Goal: Answer question/provide support: Share knowledge or assist other users

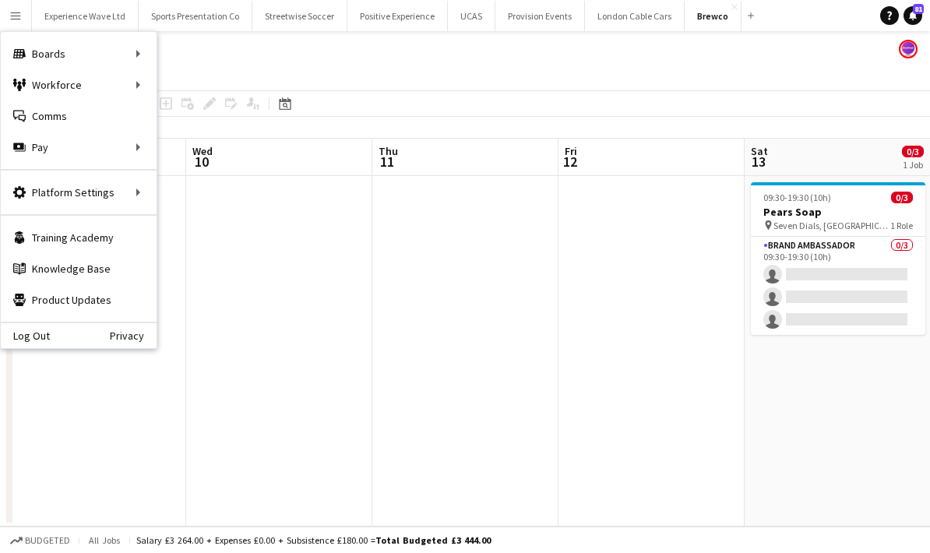
scroll to position [0, 491]
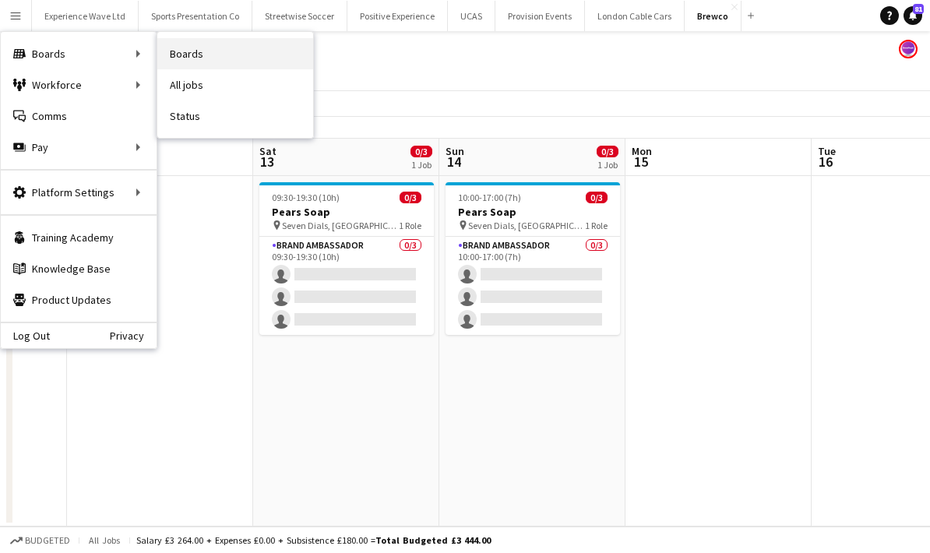
click at [214, 46] on link "Boards" at bounding box center [235, 53] width 156 height 31
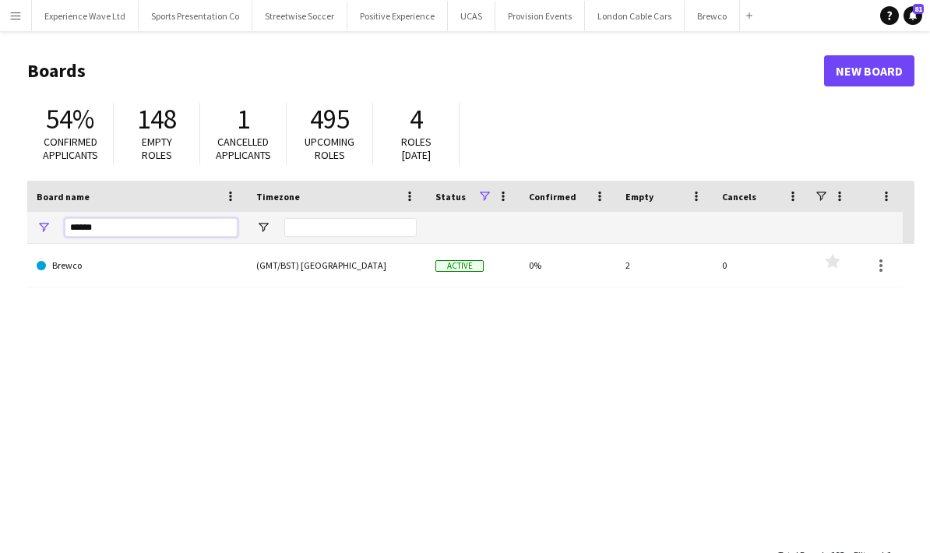
click at [132, 224] on input "******" at bounding box center [151, 227] width 173 height 19
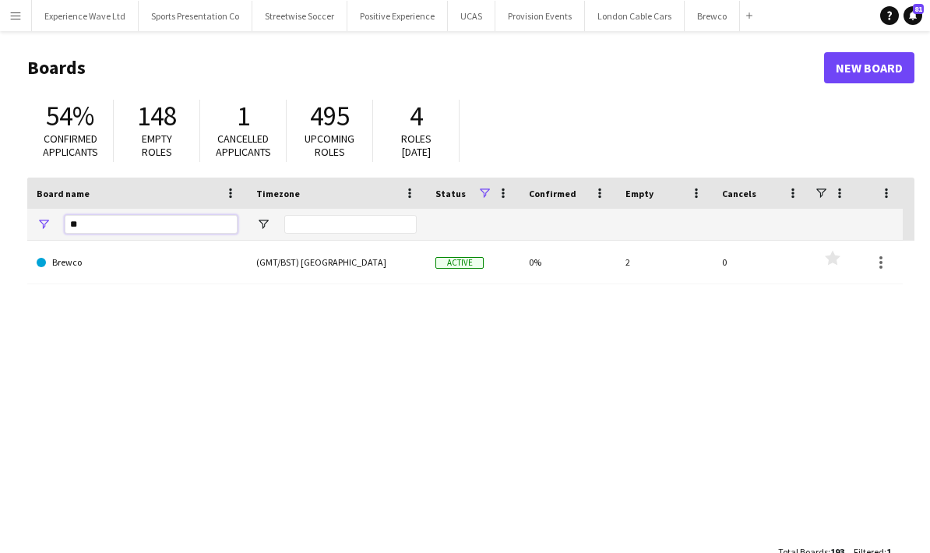
type input "*"
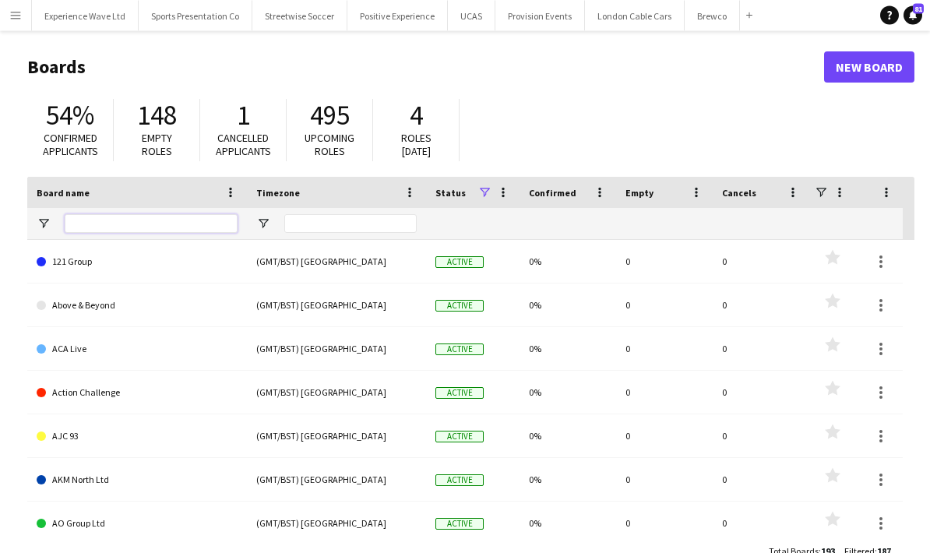
click at [132, 222] on input "Board name Filter Input" at bounding box center [151, 224] width 173 height 19
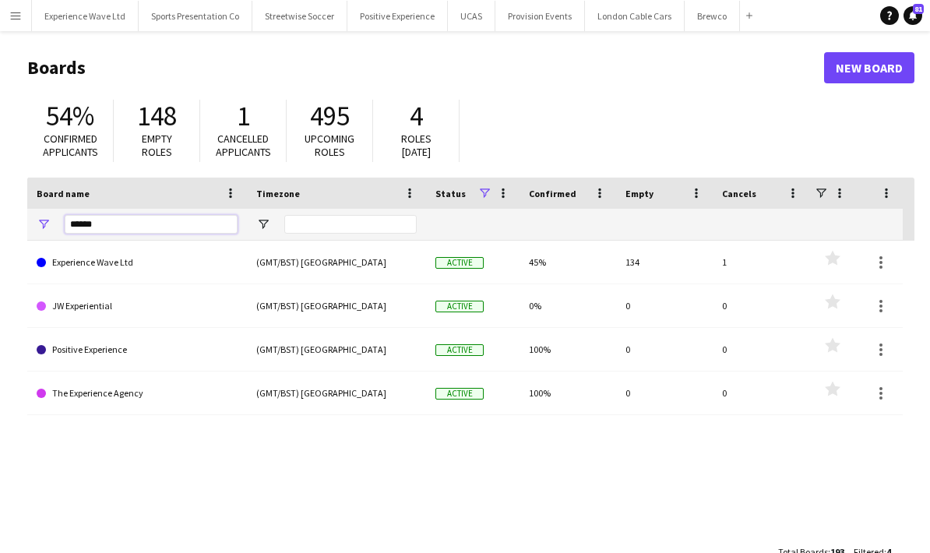
type input "******"
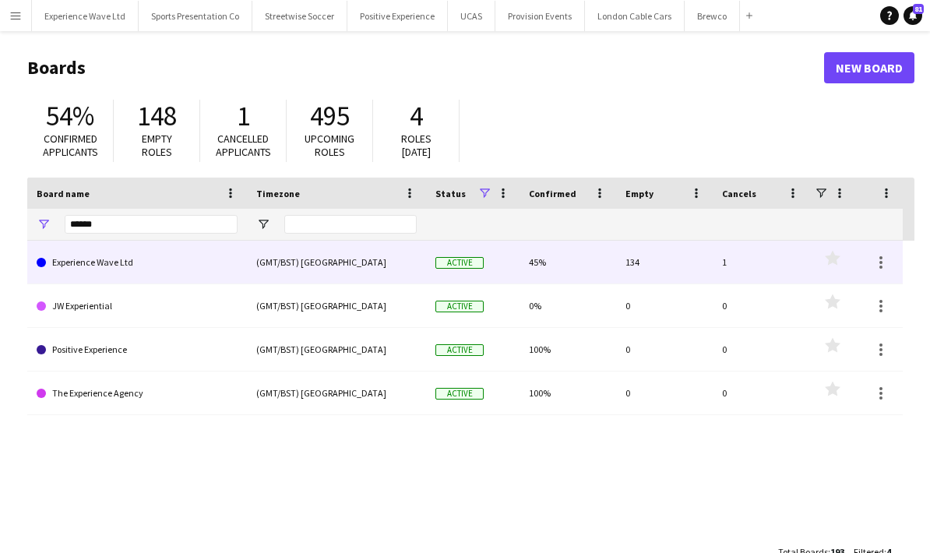
click at [147, 263] on link "Experience Wave Ltd" at bounding box center [137, 263] width 201 height 44
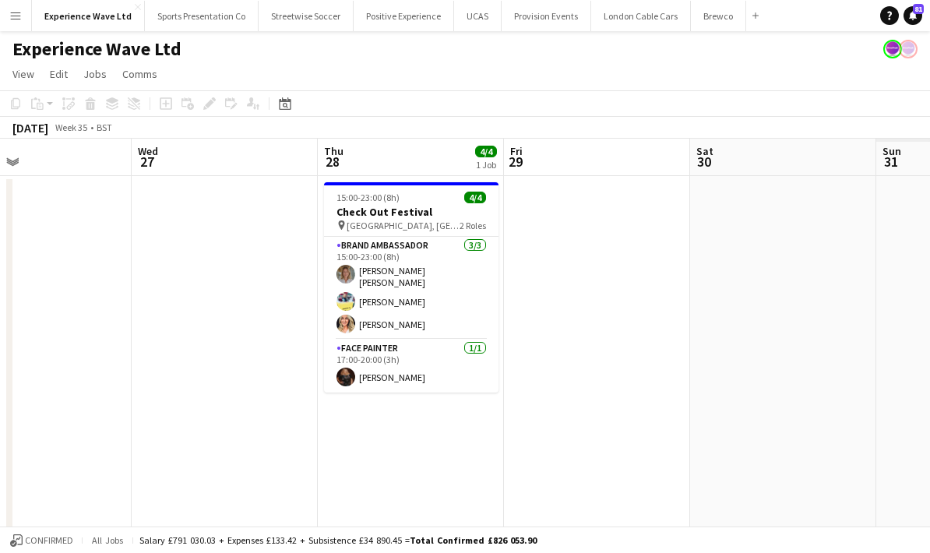
scroll to position [0, 460]
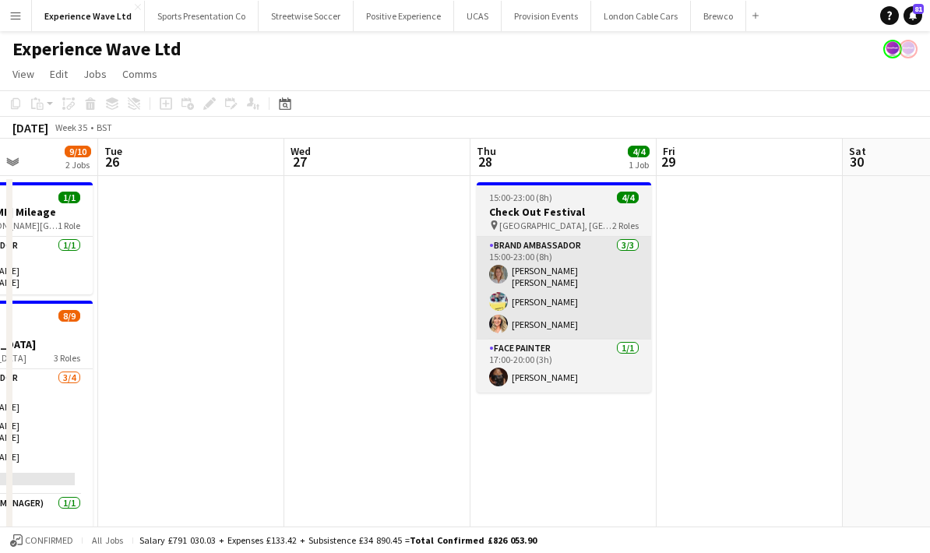
click at [596, 300] on app-card-role "Brand Ambassador 3/3 15:00-23:00 (8h) Sara Cooper da Silva Yvonne Smith Cheri C…" at bounding box center [564, 288] width 174 height 103
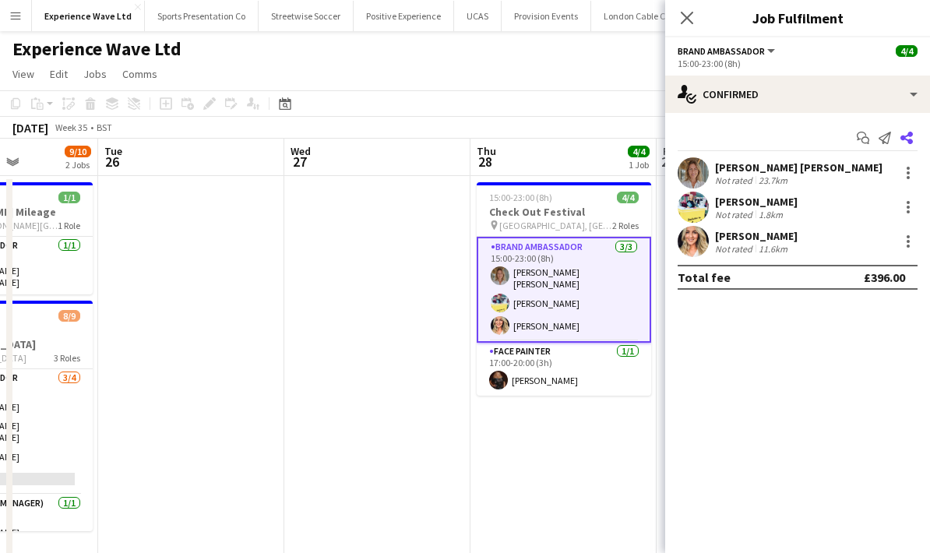
click at [913, 146] on app-icon "Share" at bounding box center [907, 138] width 22 height 22
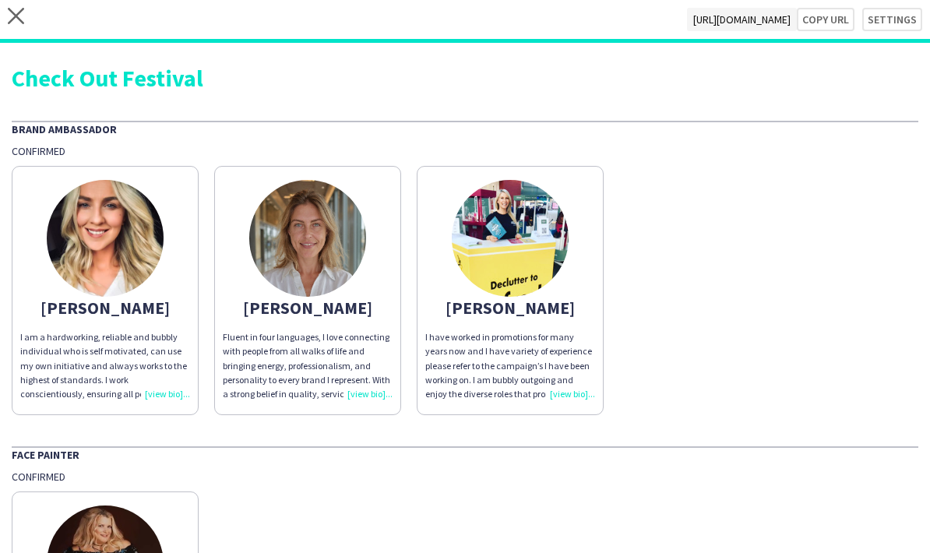
click at [371, 398] on div "Fluent in four languages, I love connecting with people from all walks of life …" at bounding box center [308, 365] width 170 height 71
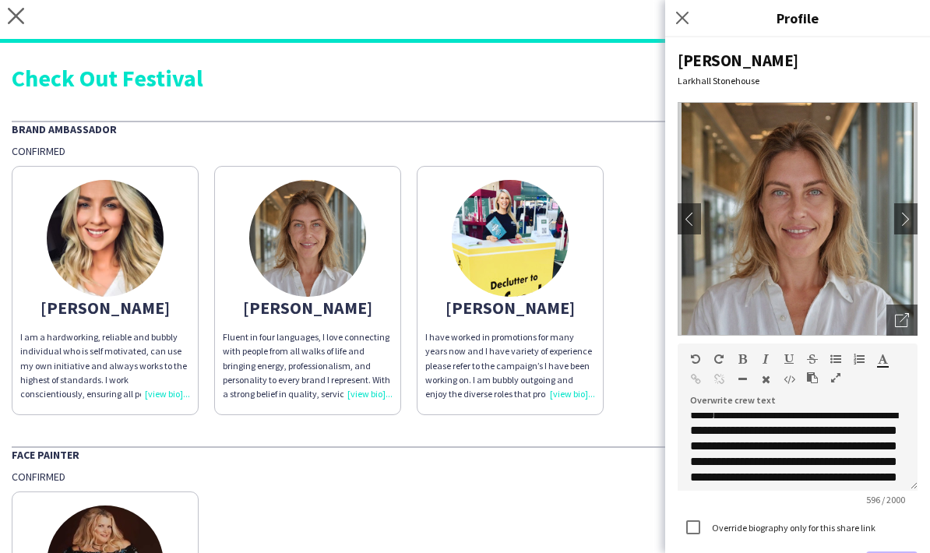
scroll to position [112, 0]
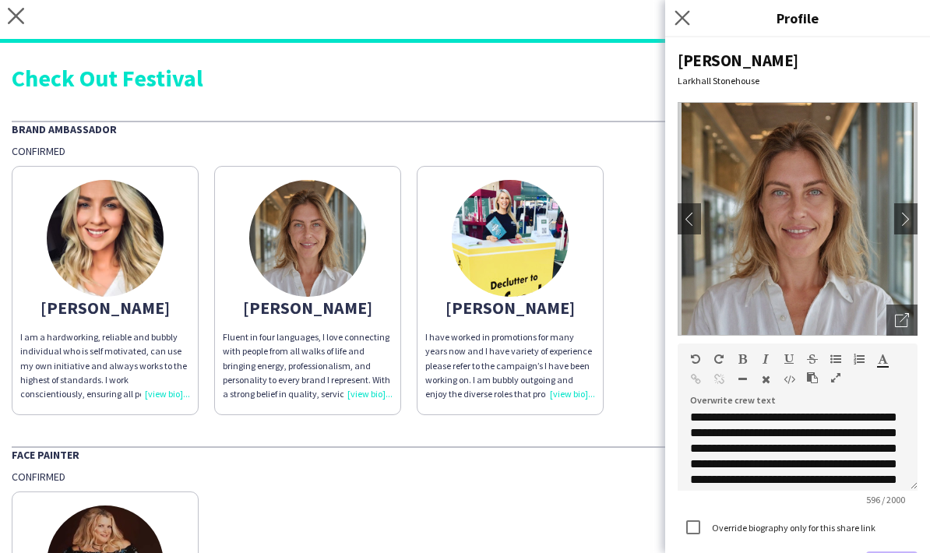
click at [691, 23] on app-icon "Close pop-in" at bounding box center [682, 18] width 23 height 23
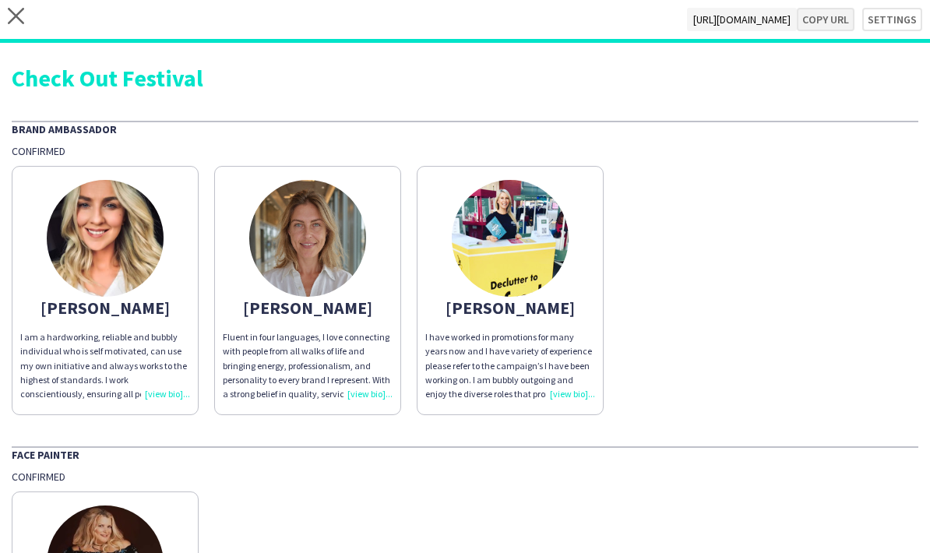
click at [832, 24] on button "Copy url" at bounding box center [826, 19] width 58 height 23
click at [9, 26] on app-icon "close" at bounding box center [16, 19] width 16 height 23
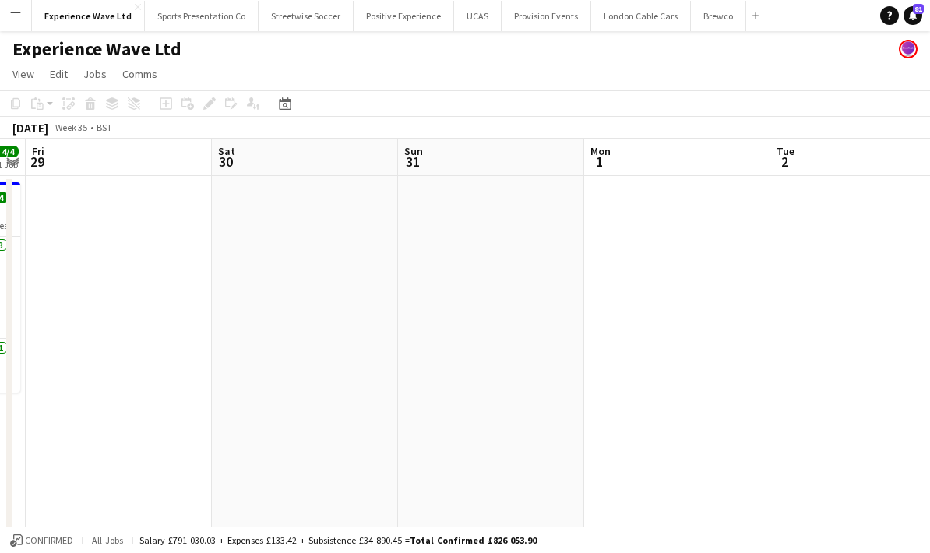
scroll to position [0, 456]
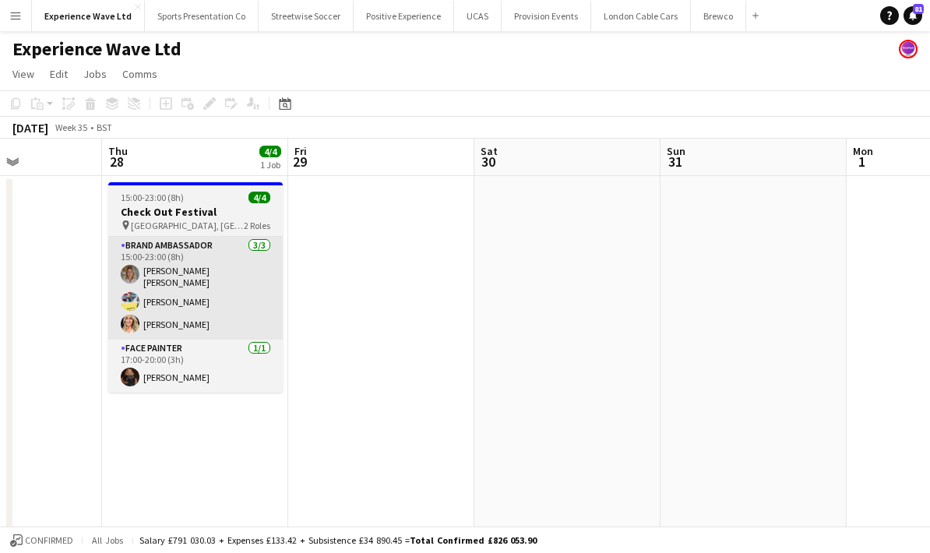
click at [216, 303] on app-card-role "Brand Ambassador 3/3 15:00-23:00 (8h) Sara Cooper da Silva Yvonne Smith Cheri C…" at bounding box center [195, 288] width 174 height 103
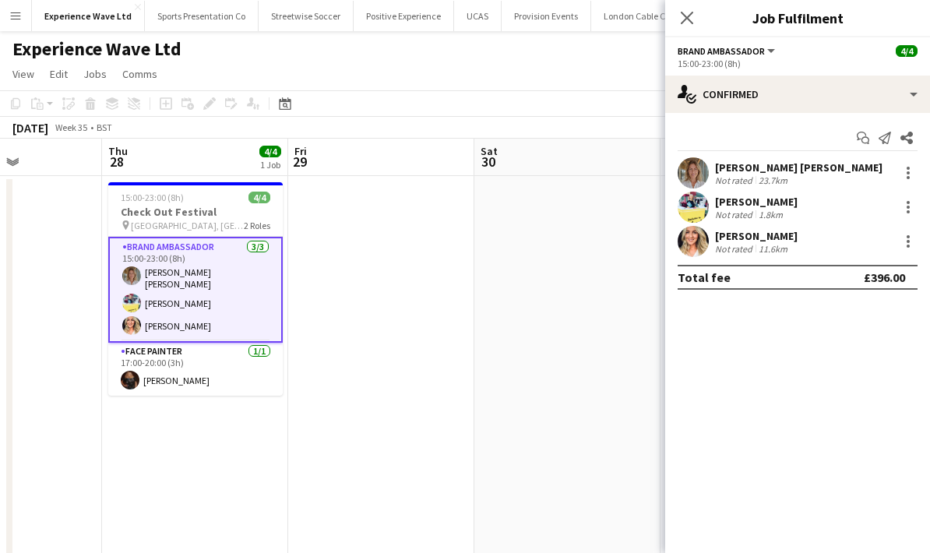
click at [841, 177] on div "Sara Cooper da Silva Not rated 23.7km" at bounding box center [797, 172] width 265 height 31
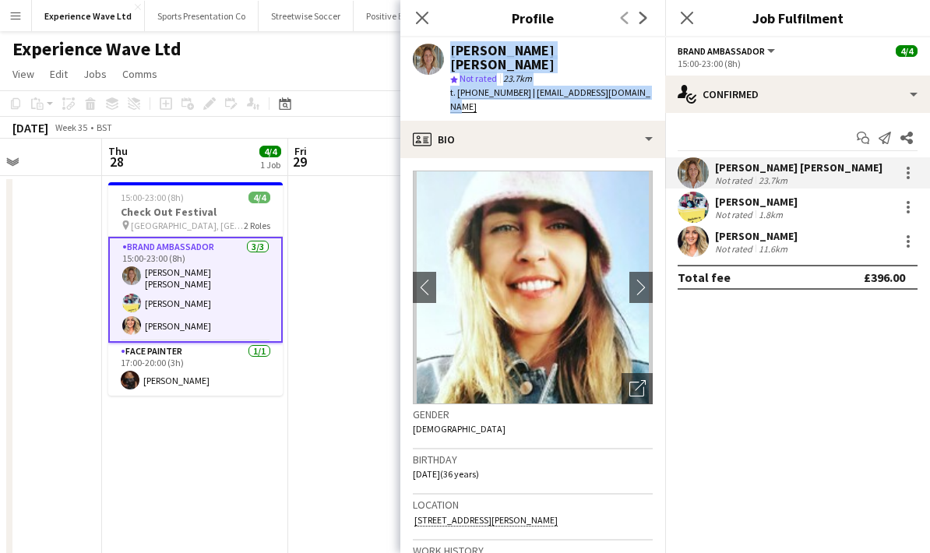
copy div "Sara Cooper da Silva star Not rated 23.7km t. +4407468433348 | s.cooperdasilva@…"
click at [807, 210] on div "Yvonne Smith Not rated 1.8km" at bounding box center [797, 207] width 265 height 31
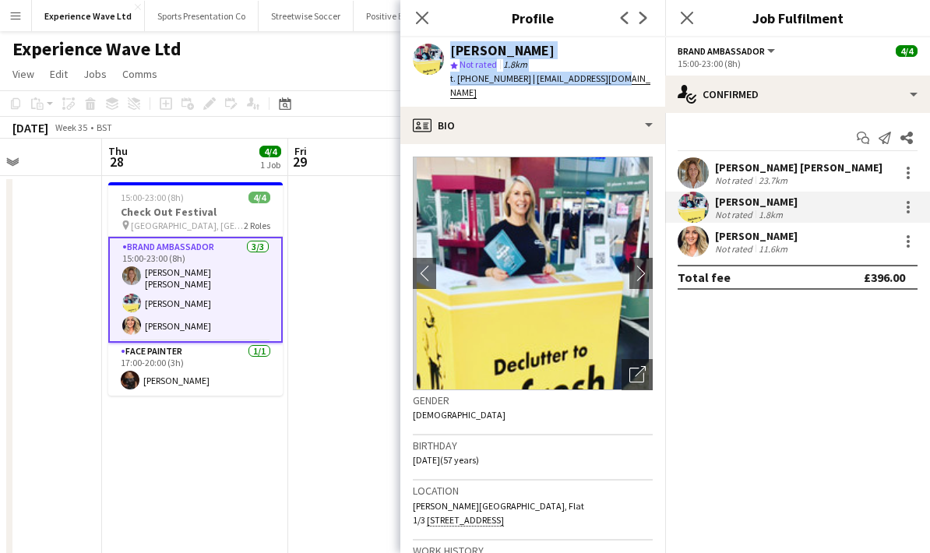
copy div "Yvonne Smith star Not rated 1.8km t. +447976674254 | yds2609@yahoo.co.uk"
click at [794, 245] on div "Not rated 11.6km" at bounding box center [756, 249] width 83 height 12
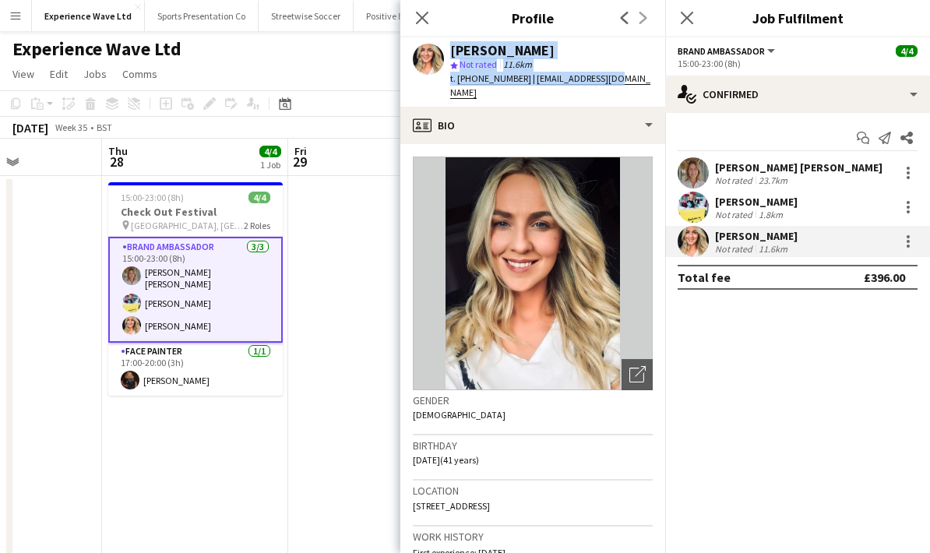
copy div "Cheri Cunningham star Not rated 11.6km t. +447826575208 | ri_c20@hotmail.com"
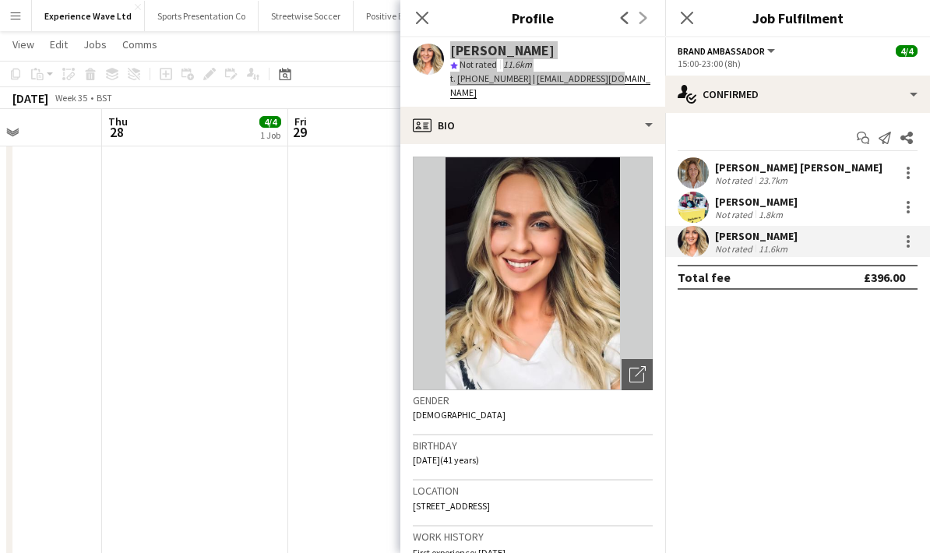
scroll to position [280, 0]
click at [425, 15] on icon at bounding box center [421, 17] width 15 height 15
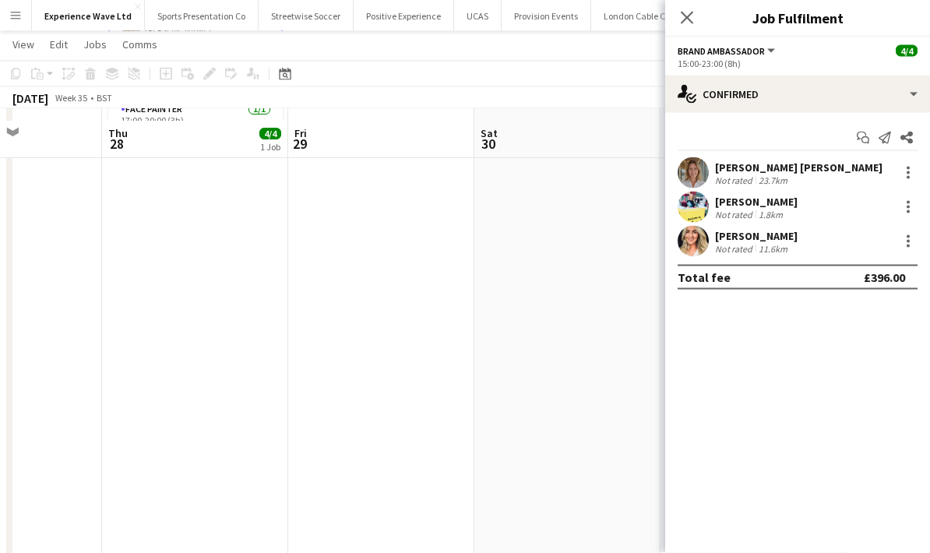
scroll to position [229, 0]
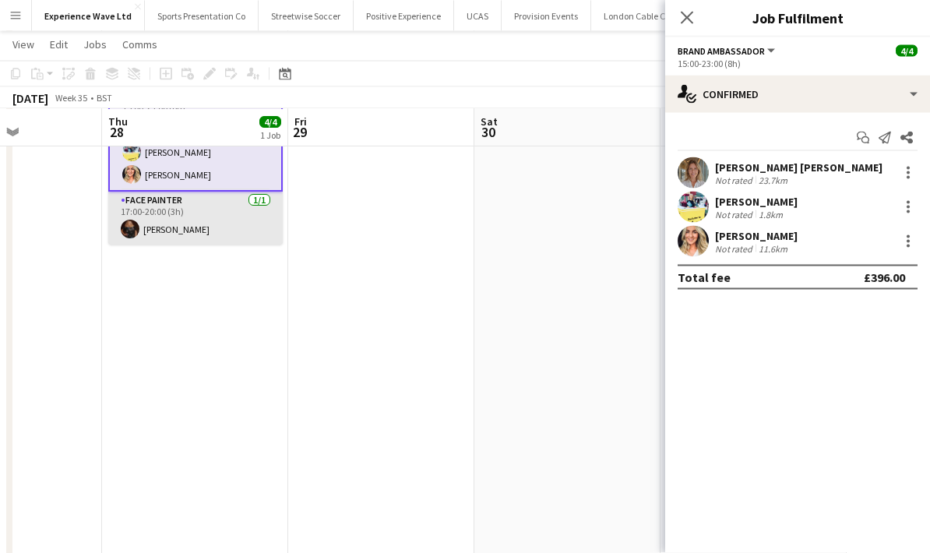
click at [213, 218] on app-card-role "Face Painter 1/1 17:00-20:00 (3h) Sharon Hogarth" at bounding box center [195, 218] width 174 height 53
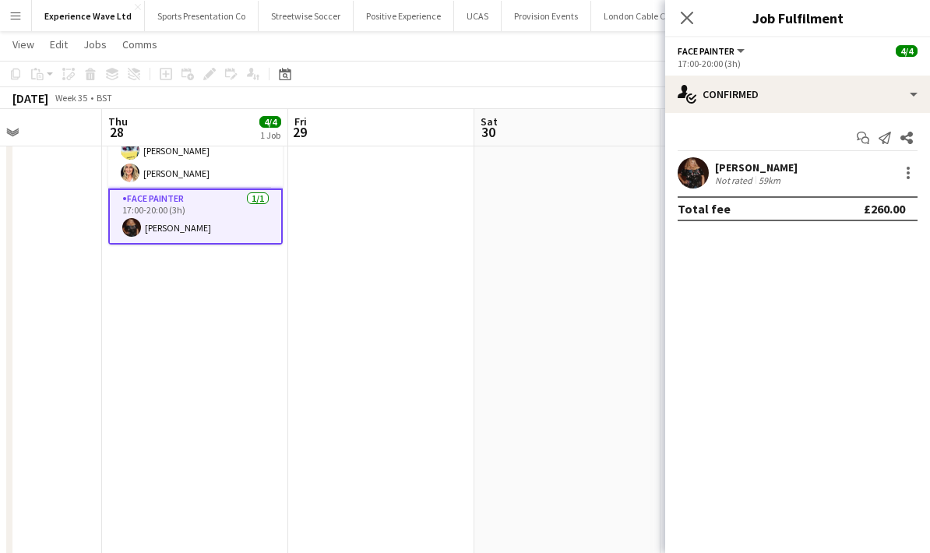
click at [854, 166] on div "Sharon Hogarth Not rated 59km" at bounding box center [797, 172] width 265 height 31
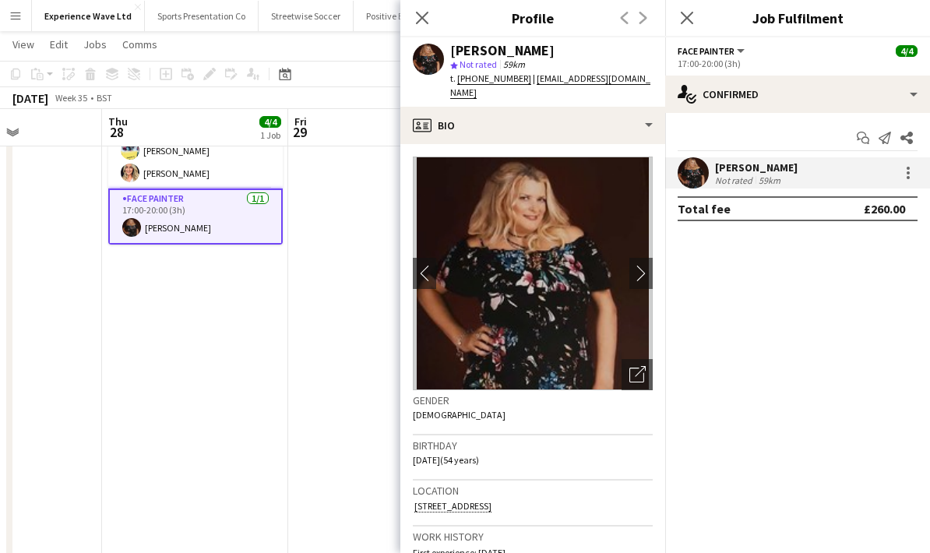
copy div "Sharon Hogarth star Not rated 59km t. +447359072131 | hello@eventbuddiesscotlan…"
click at [425, 21] on icon at bounding box center [421, 17] width 15 height 15
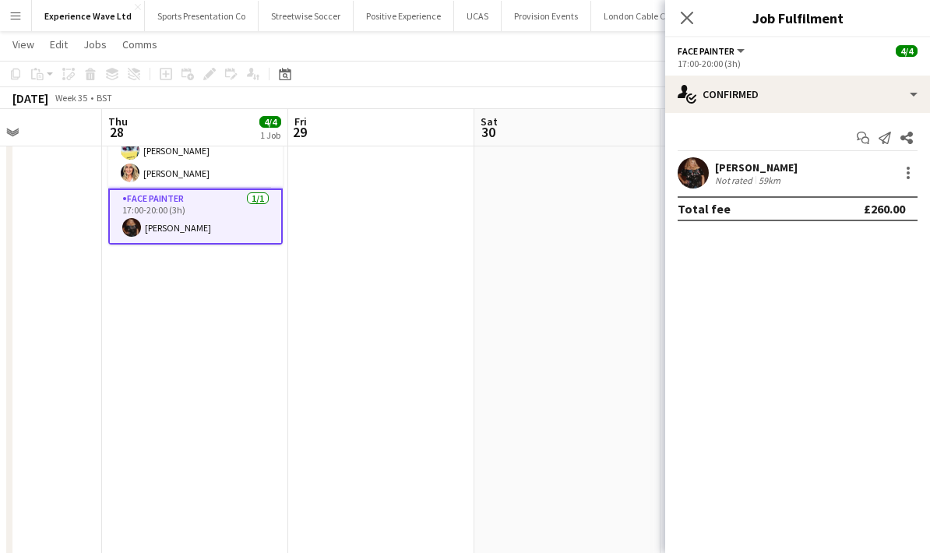
click at [15, 17] on app-icon "Menu" at bounding box center [15, 15] width 12 height 12
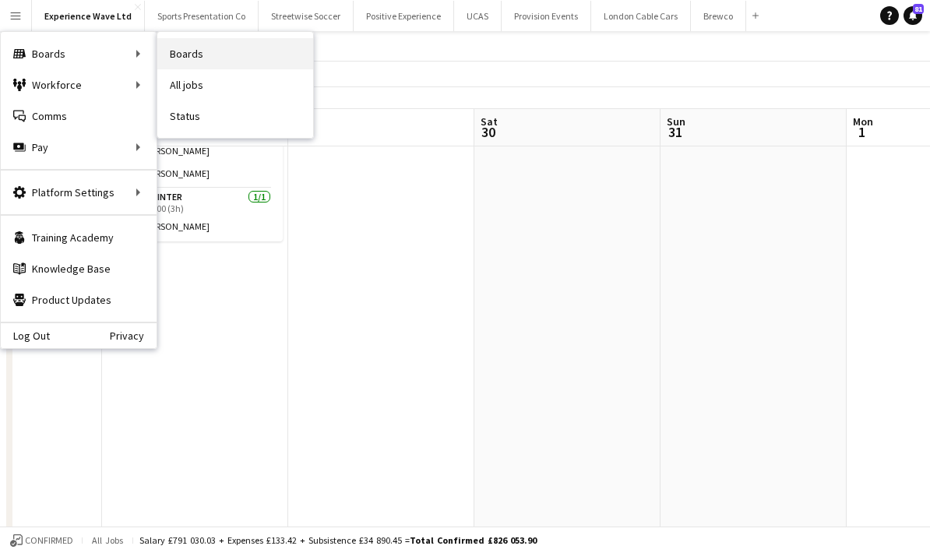
click at [174, 55] on link "Boards" at bounding box center [235, 53] width 156 height 31
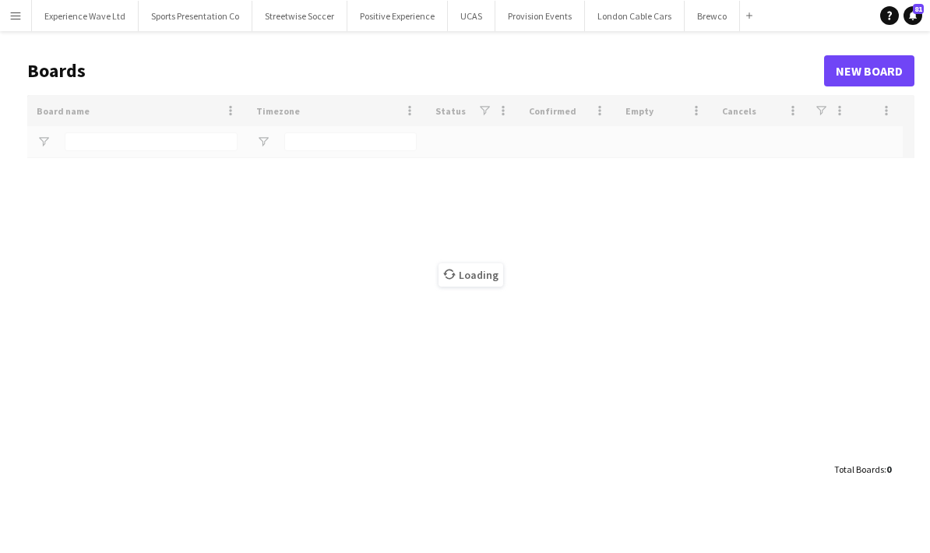
scroll to position [62, 0]
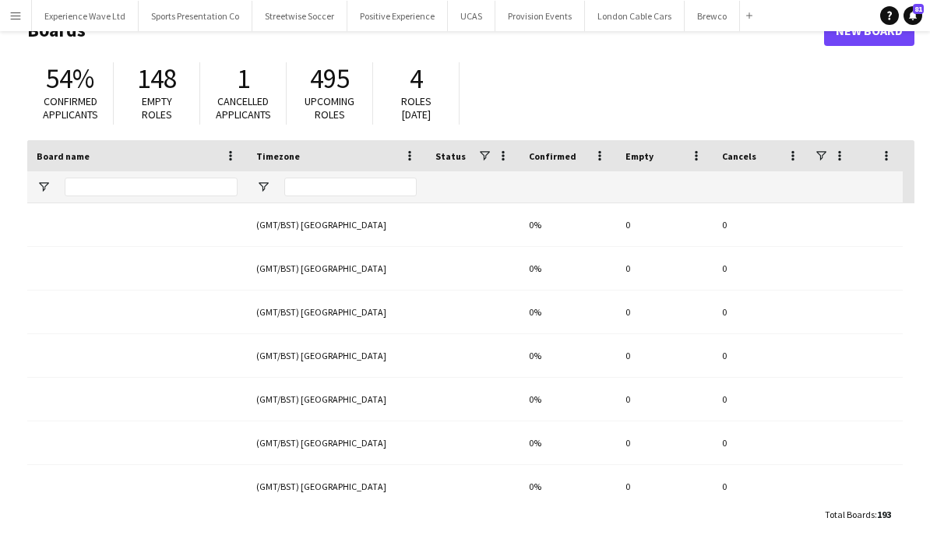
type input "******"
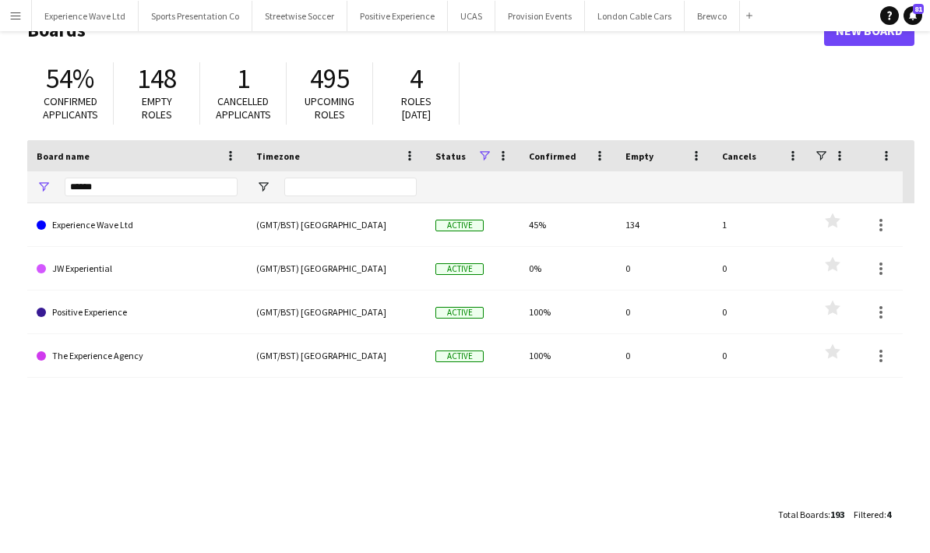
scroll to position [0, 0]
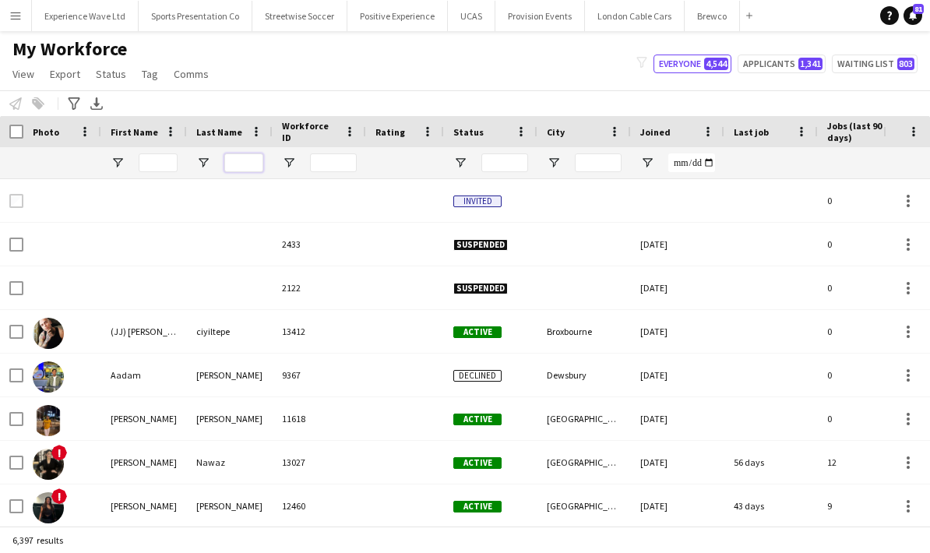
click at [245, 161] on input "Last Name Filter Input" at bounding box center [243, 162] width 39 height 19
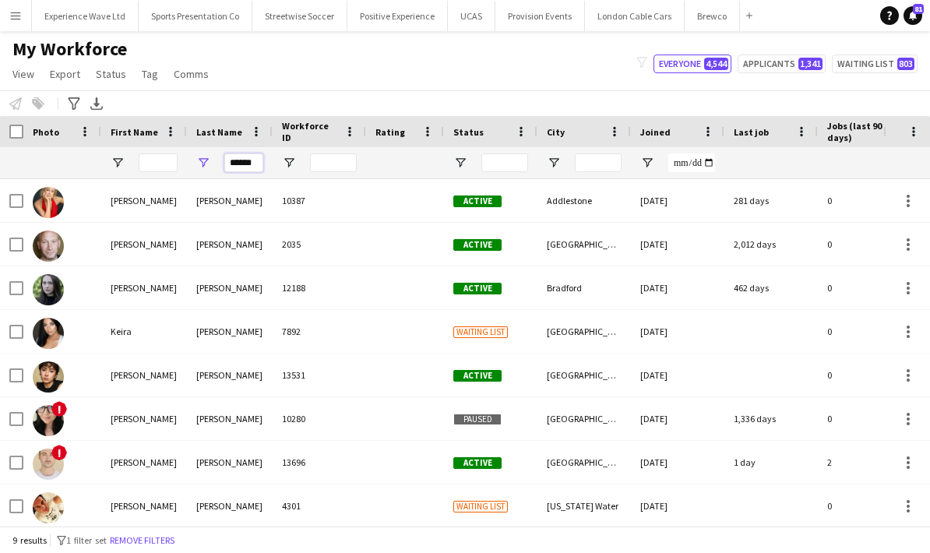
type input "******"
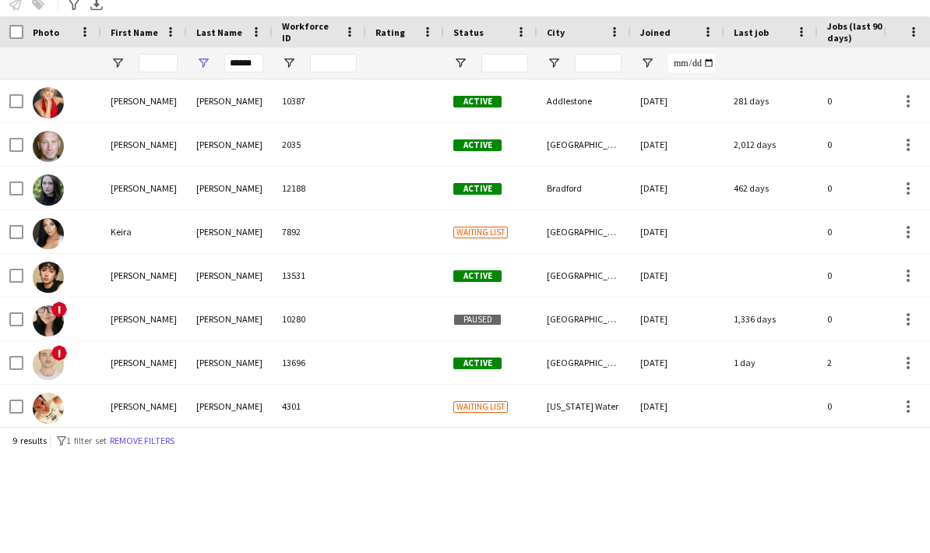
scroll to position [62, 0]
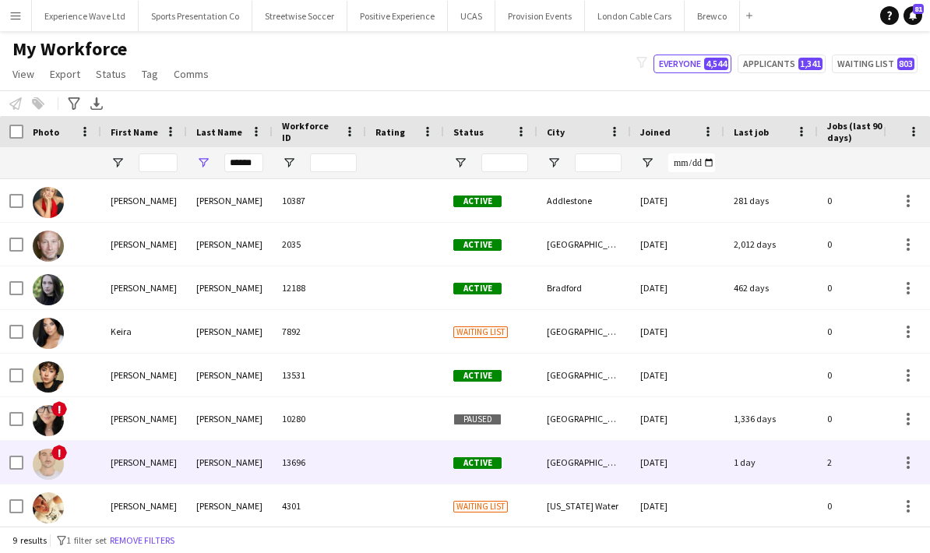
click at [289, 441] on div "13696" at bounding box center [319, 462] width 93 height 43
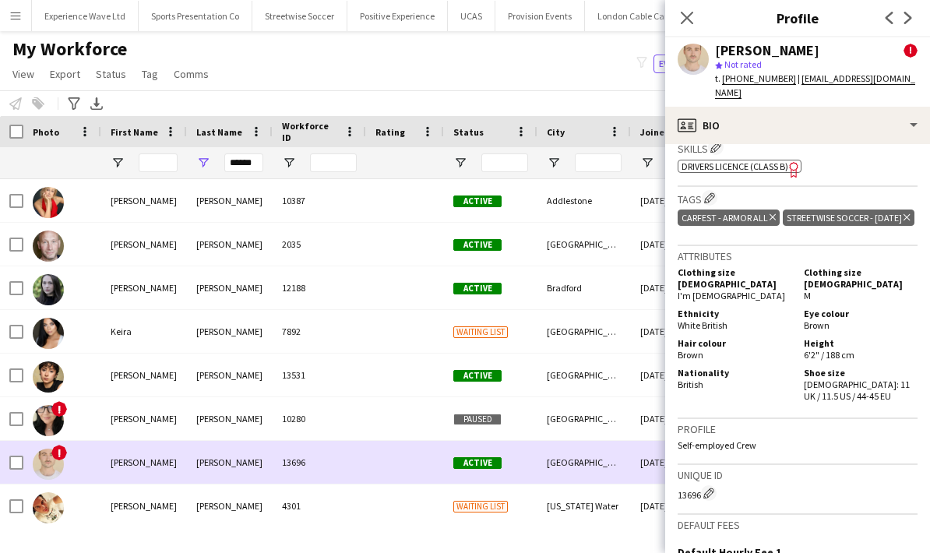
scroll to position [938, 0]
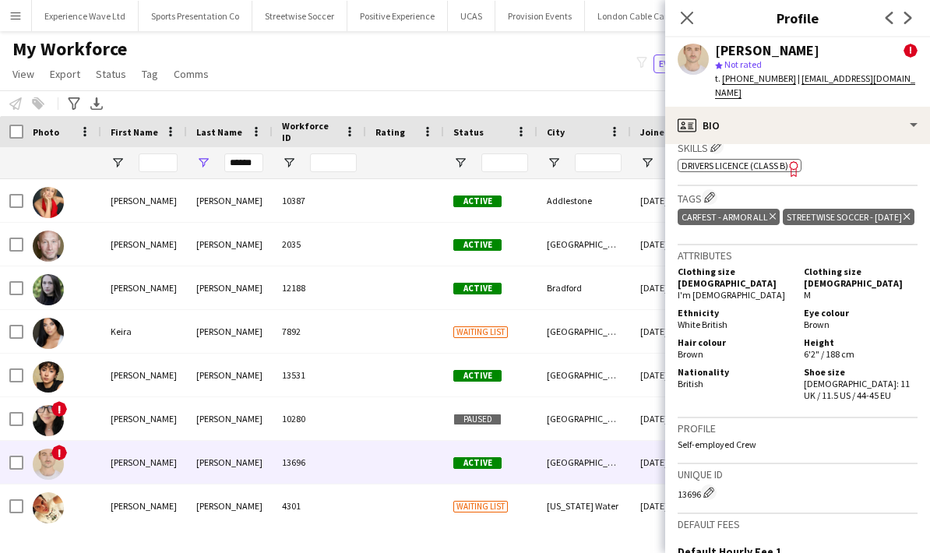
click at [783, 215] on div "Streetwise Soccer - 15th August Delete tag" at bounding box center [848, 217] width 131 height 16
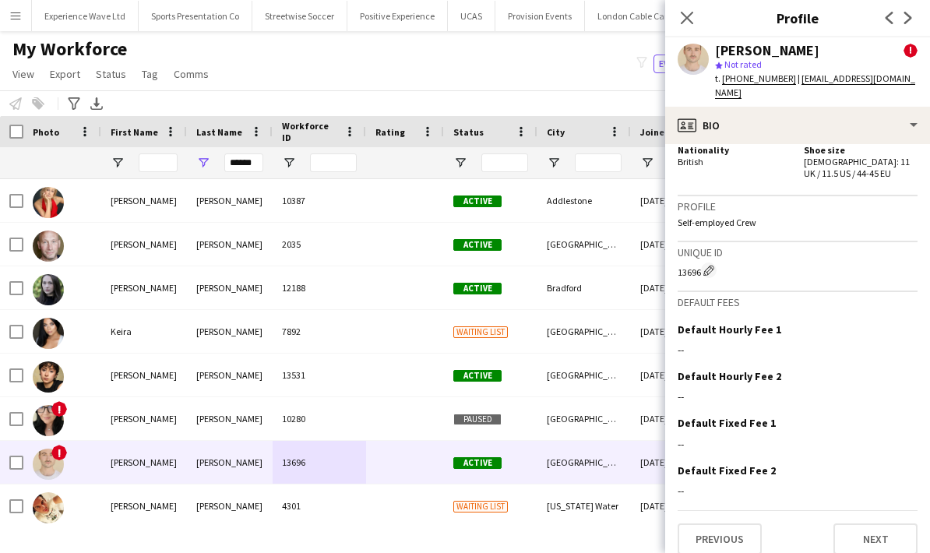
scroll to position [1160, 0]
click at [882, 524] on button "Next" at bounding box center [875, 539] width 84 height 31
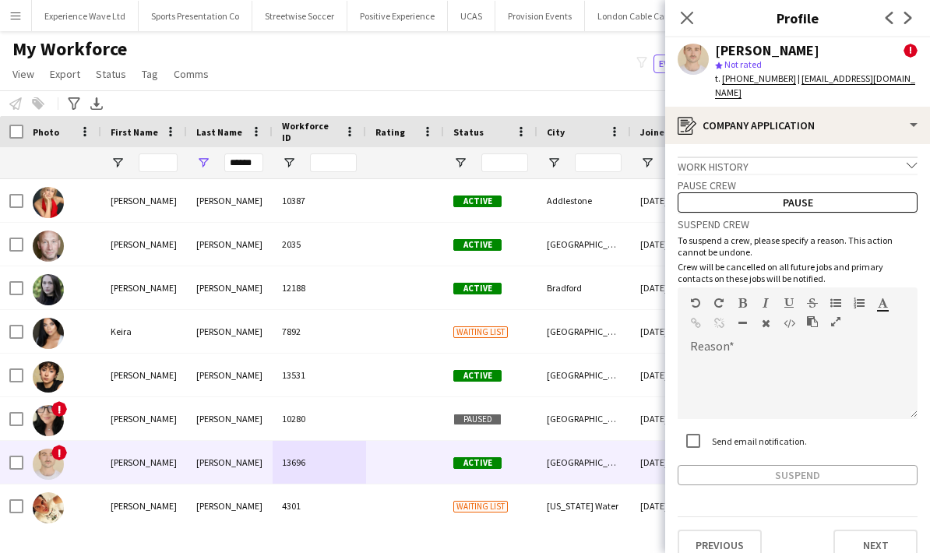
click at [906, 160] on icon "chevron-down" at bounding box center [911, 165] width 11 height 11
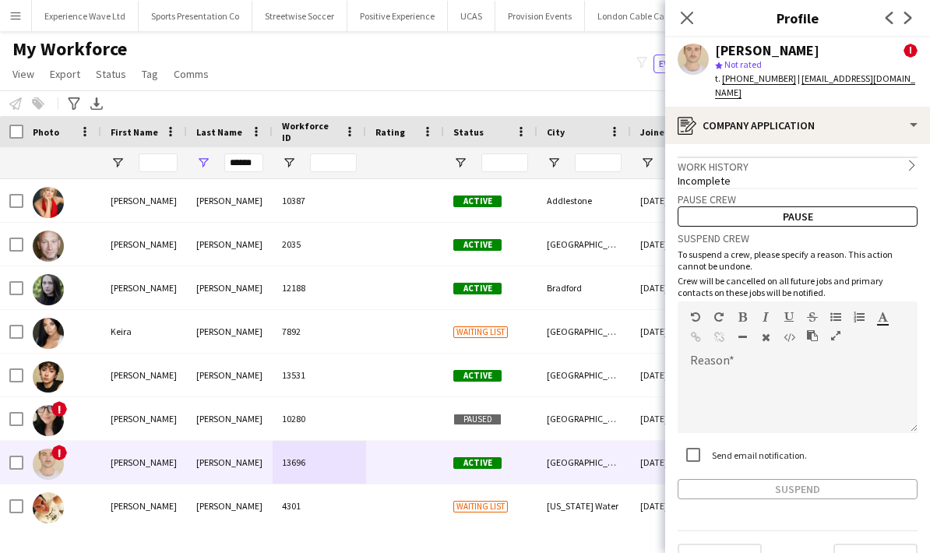
scroll to position [0, 0]
click at [890, 546] on button "Next" at bounding box center [875, 559] width 84 height 31
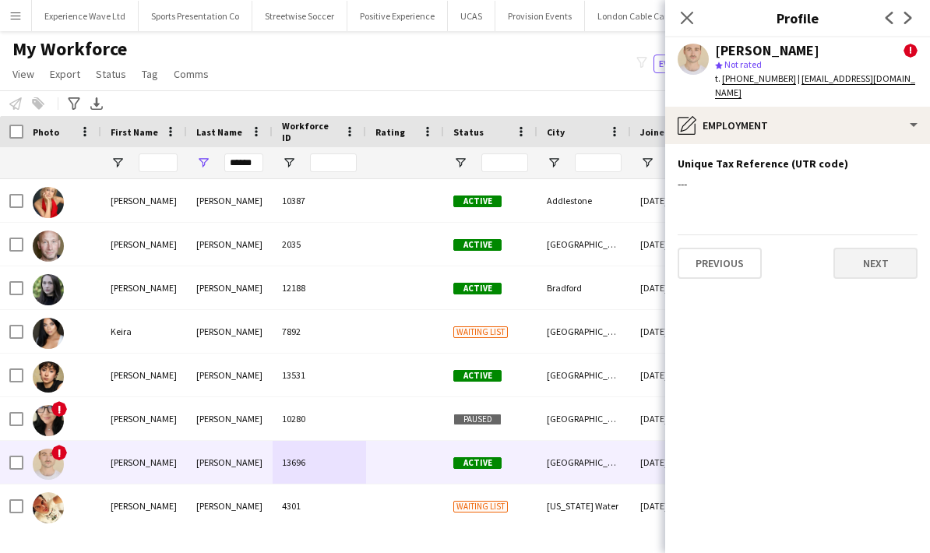
click at [884, 248] on button "Next" at bounding box center [875, 263] width 84 height 31
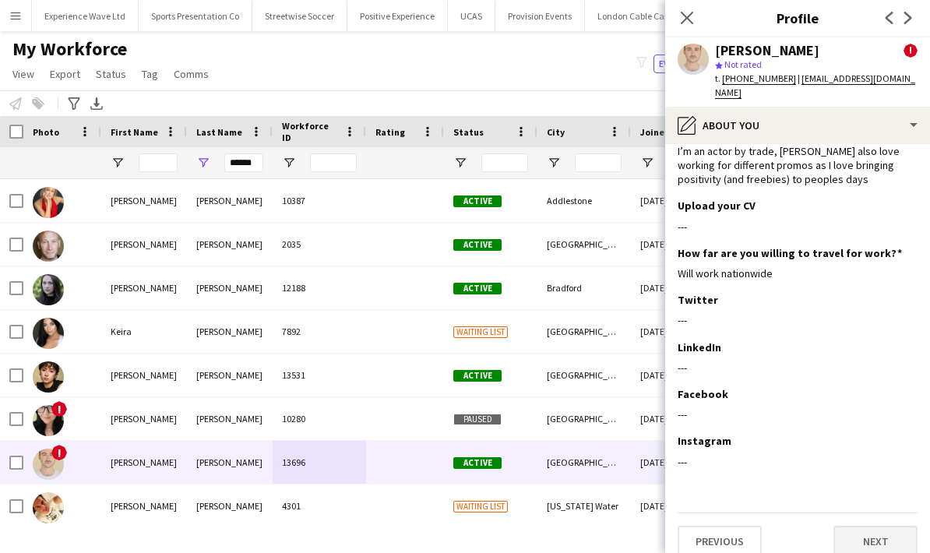
scroll to position [32, 0]
click at [884, 526] on button "Next" at bounding box center [875, 541] width 84 height 31
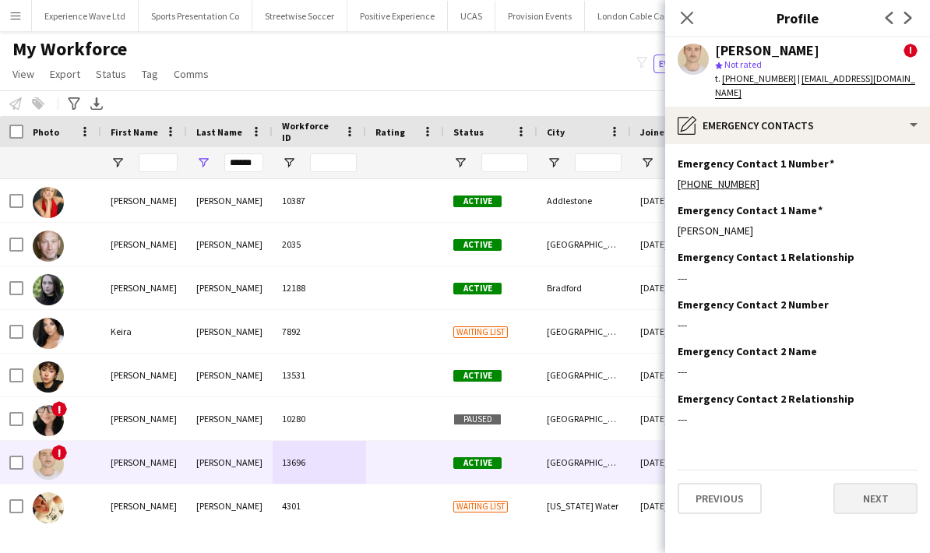
click at [889, 487] on button "Next" at bounding box center [875, 498] width 84 height 31
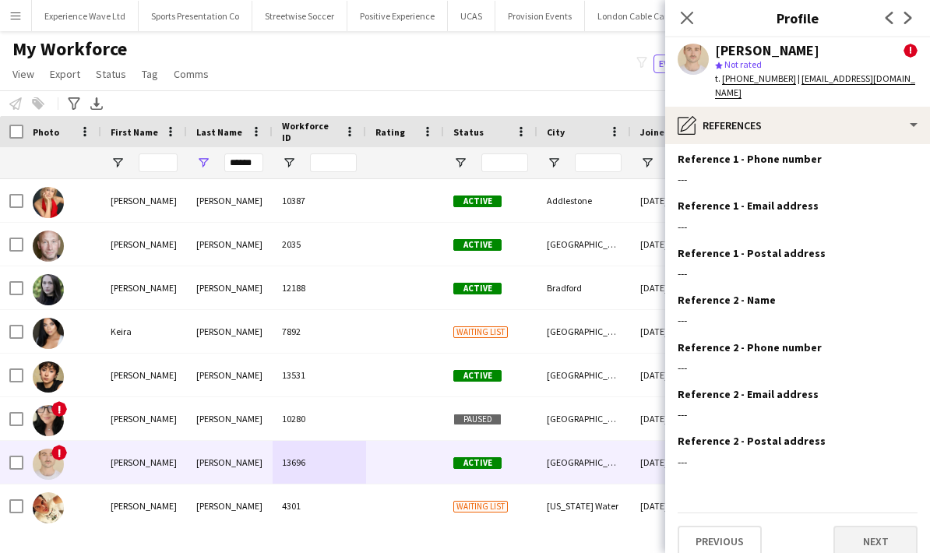
scroll to position [51, 0]
click at [877, 530] on button "Next" at bounding box center [875, 541] width 84 height 31
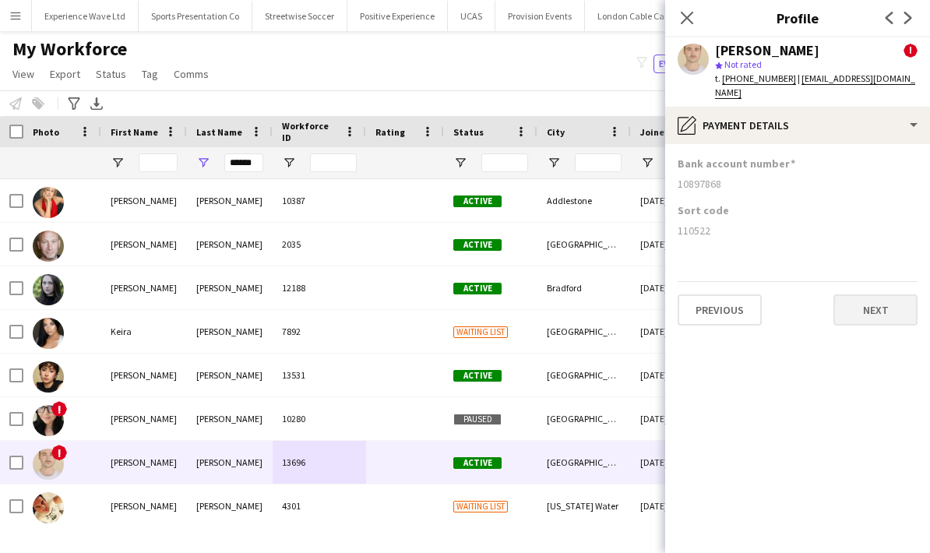
click at [896, 295] on button "Next" at bounding box center [875, 309] width 84 height 31
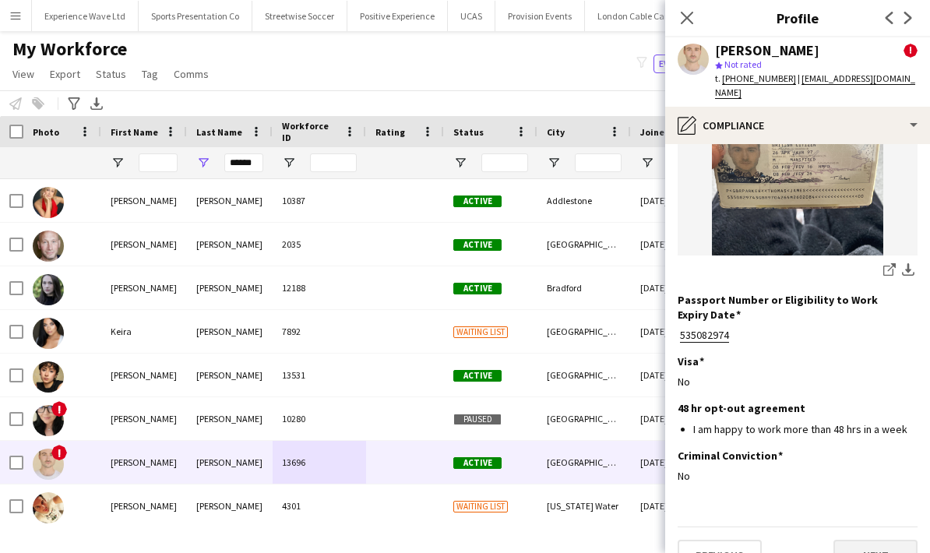
scroll to position [257, 0]
click at [909, 540] on button "Next" at bounding box center [875, 555] width 84 height 31
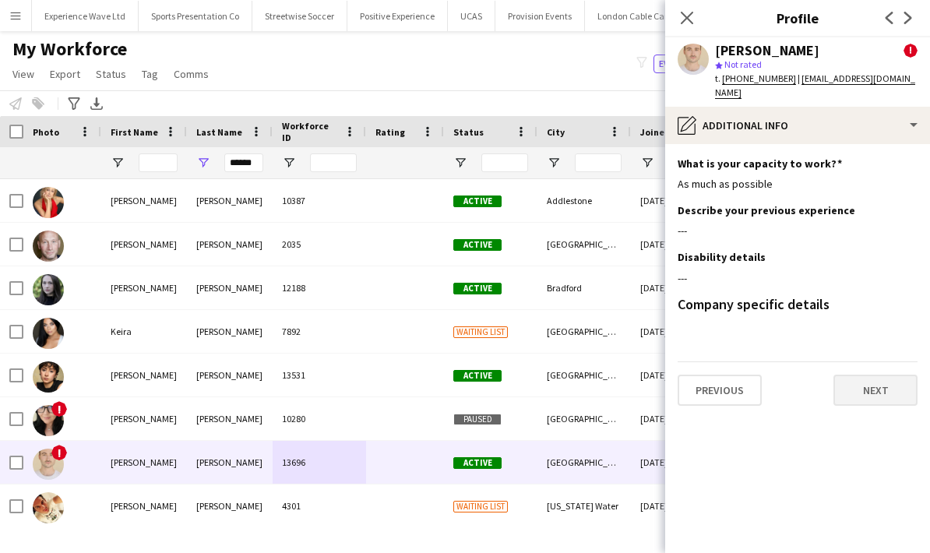
click at [875, 375] on button "Next" at bounding box center [875, 390] width 84 height 31
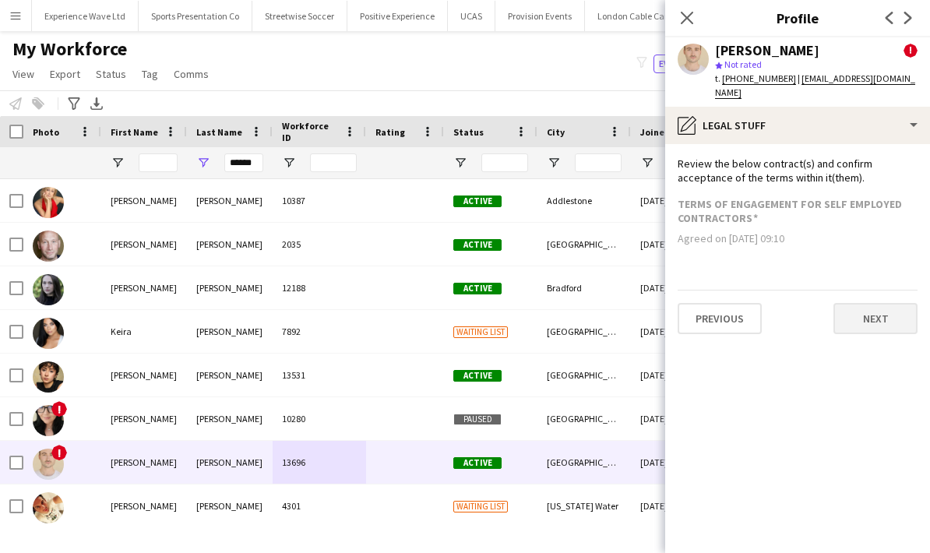
click at [877, 308] on button "Next" at bounding box center [875, 318] width 84 height 31
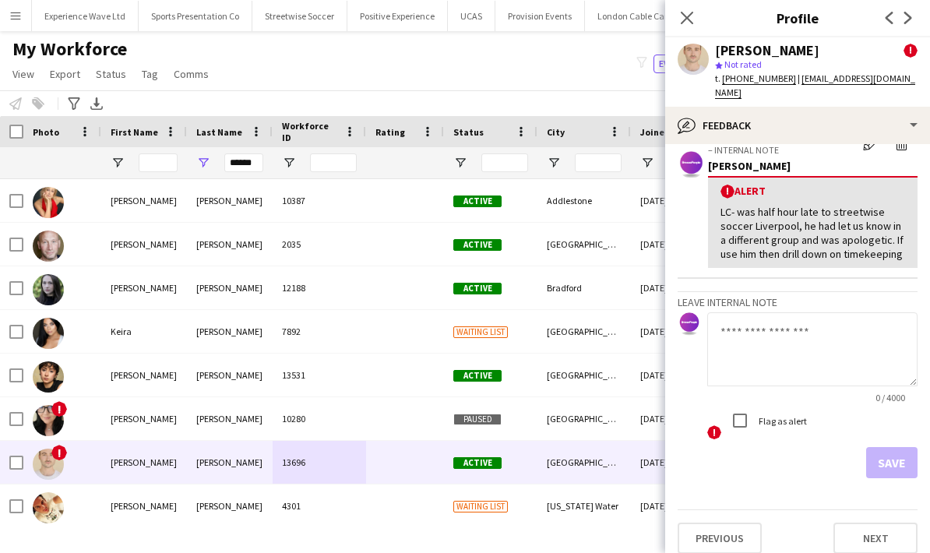
scroll to position [82, 0]
click at [883, 19] on icon "Previous" at bounding box center [889, 18] width 12 height 12
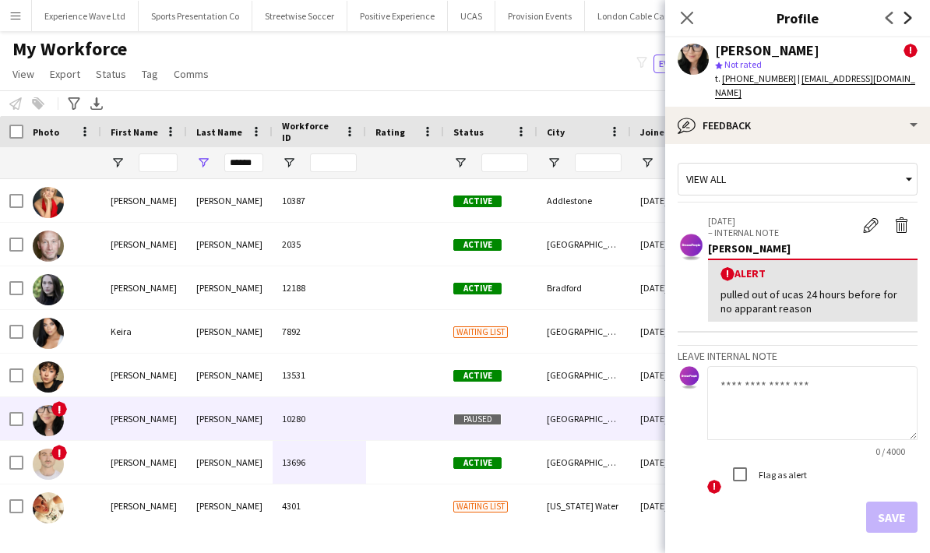
click at [912, 17] on icon "Next" at bounding box center [908, 18] width 12 height 12
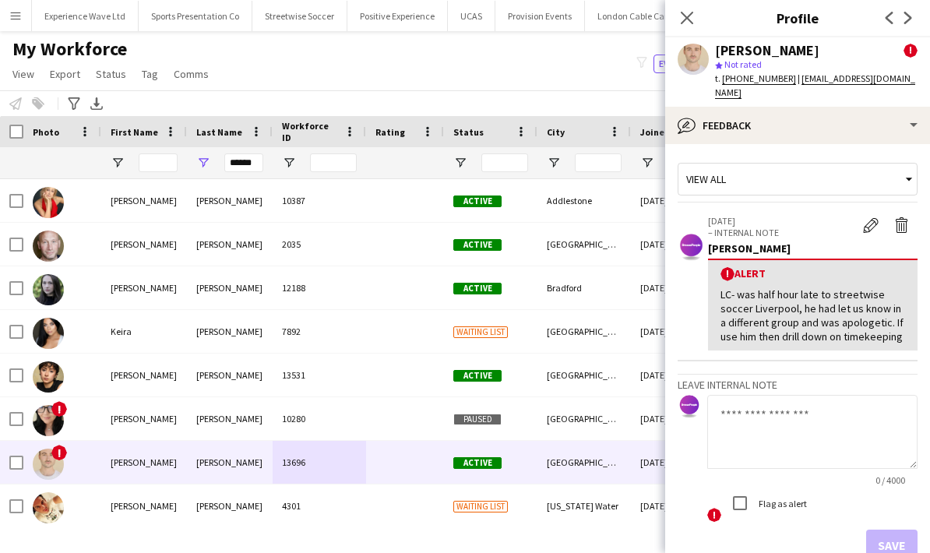
click at [806, 52] on div "[PERSON_NAME]" at bounding box center [767, 51] width 104 height 14
click at [898, 166] on div "View all" at bounding box center [789, 179] width 223 height 30
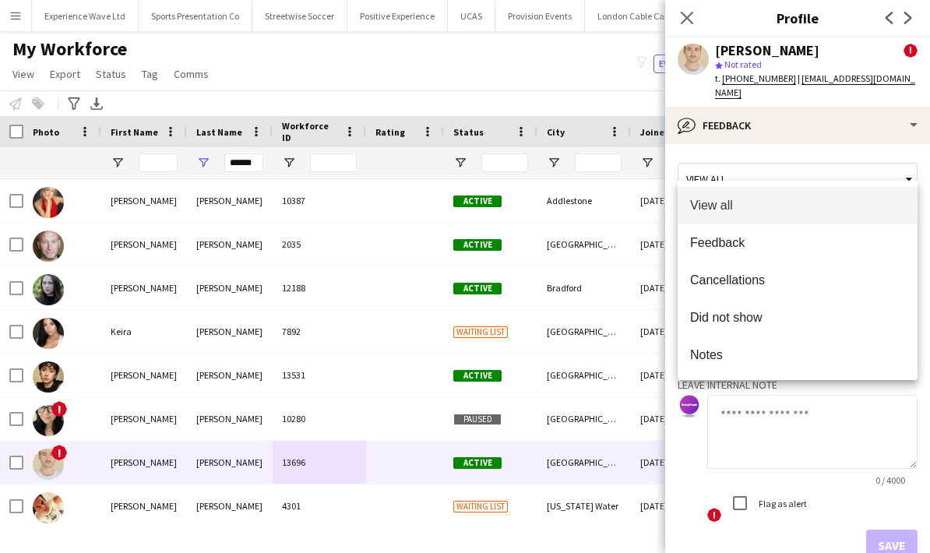
click at [792, 137] on div at bounding box center [465, 276] width 930 height 553
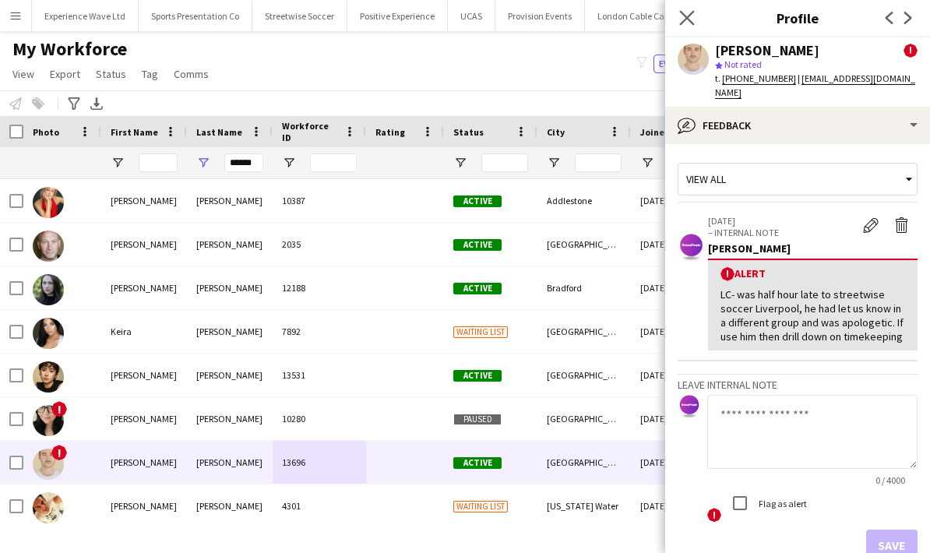
click at [681, 25] on icon at bounding box center [686, 17] width 15 height 15
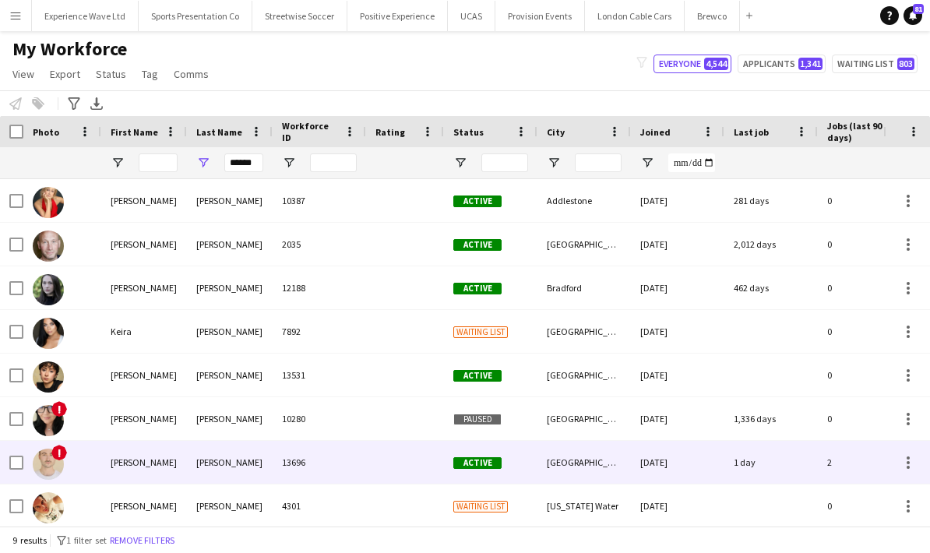
click at [129, 441] on div "Thomas" at bounding box center [144, 462] width 86 height 43
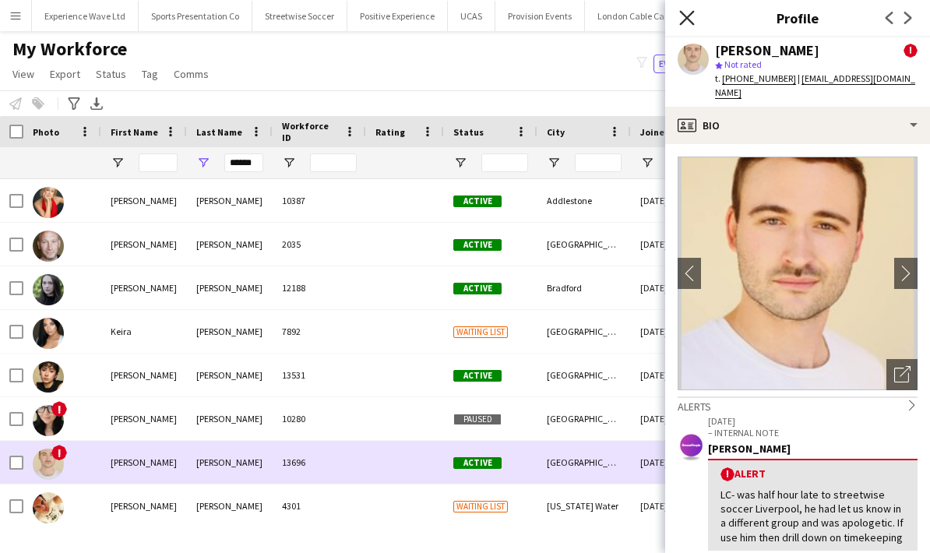
click at [684, 19] on icon "Close pop-in" at bounding box center [686, 17] width 15 height 15
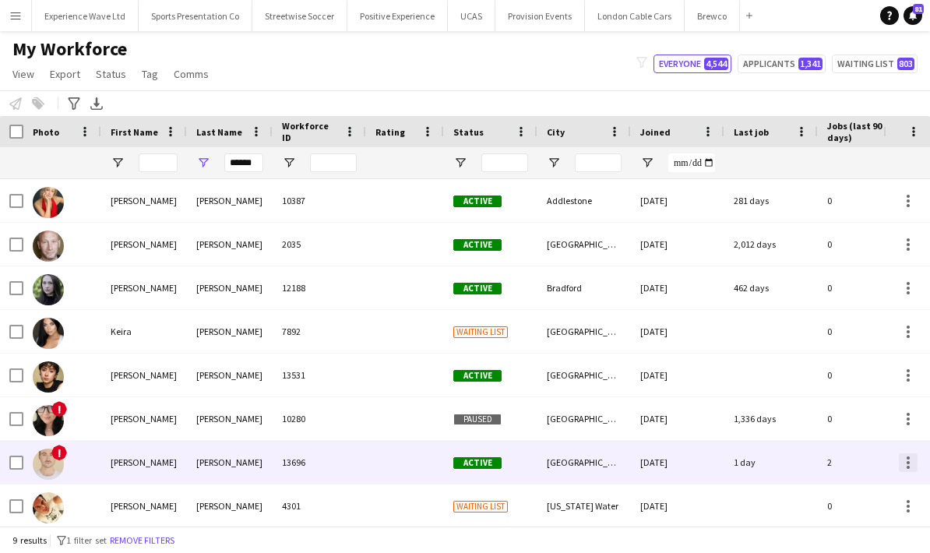
click at [910, 453] on div at bounding box center [908, 462] width 19 height 19
click at [813, 407] on div at bounding box center [465, 276] width 930 height 553
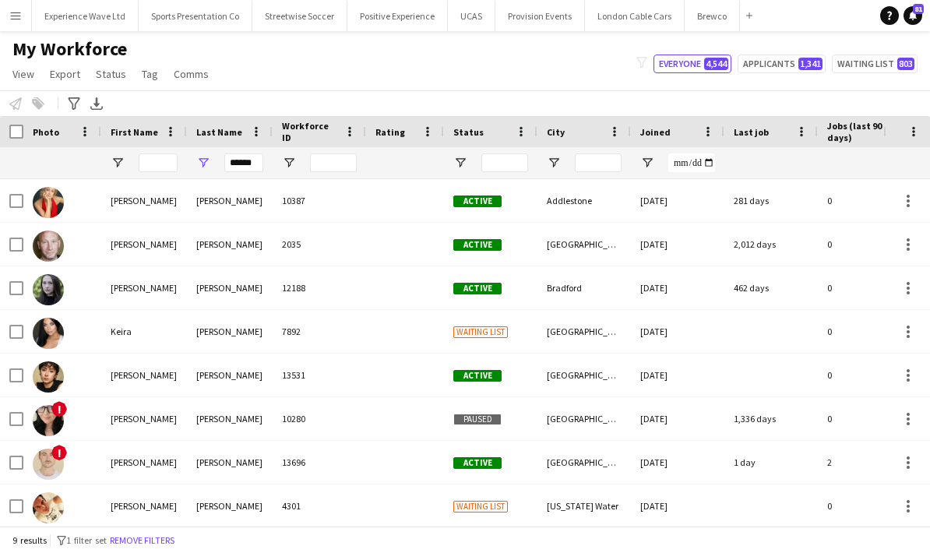
click at [837, 441] on div "2" at bounding box center [868, 462] width 101 height 43
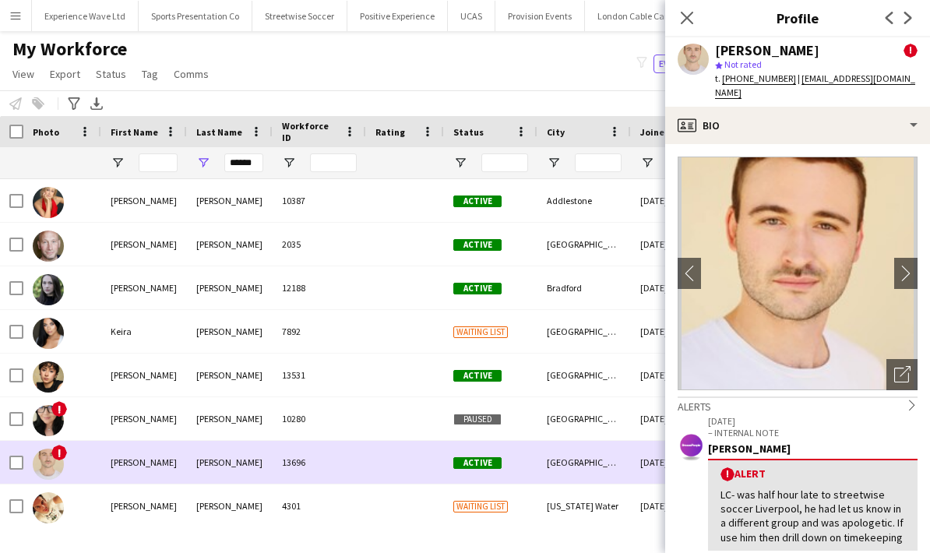
scroll to position [0, 0]
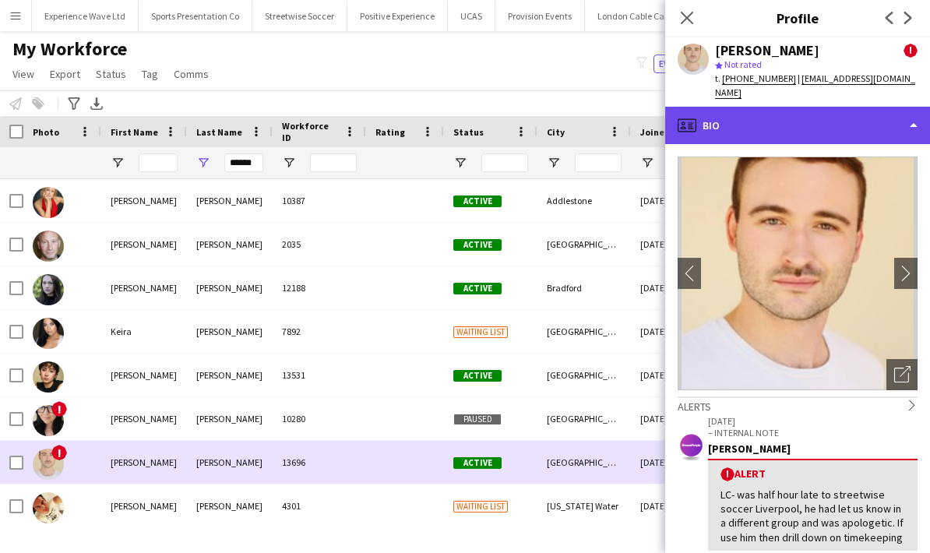
click at [913, 109] on div "profile Bio" at bounding box center [797, 125] width 265 height 37
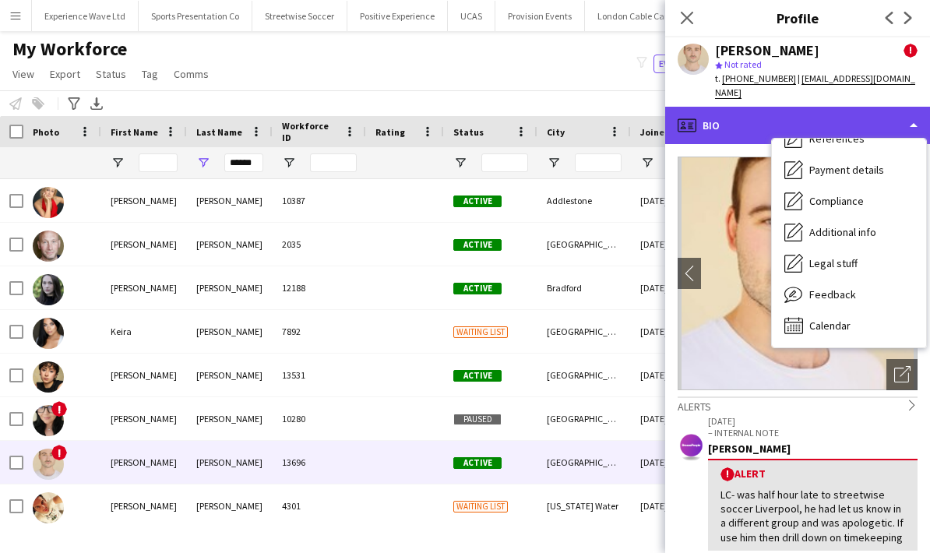
scroll to position [178, 0]
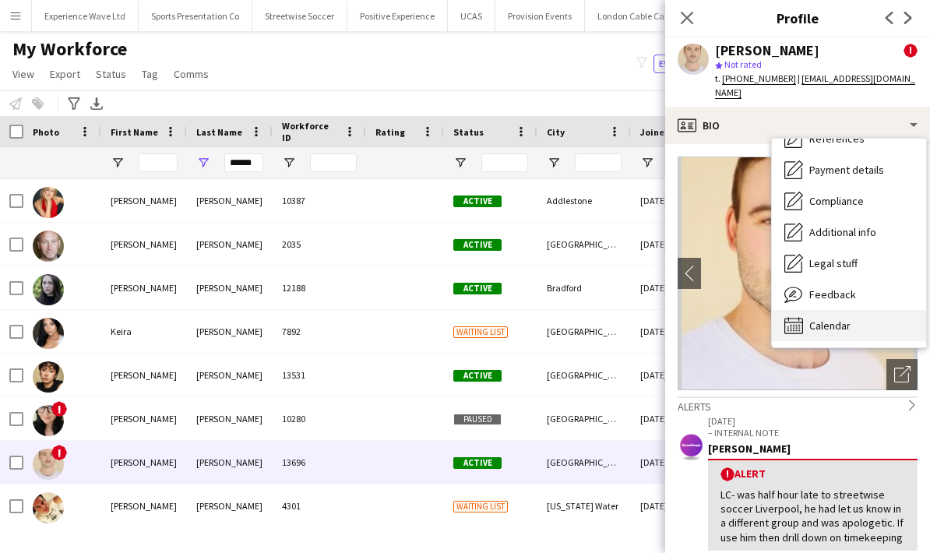
click at [858, 310] on div "Calendar Calendar" at bounding box center [849, 325] width 154 height 31
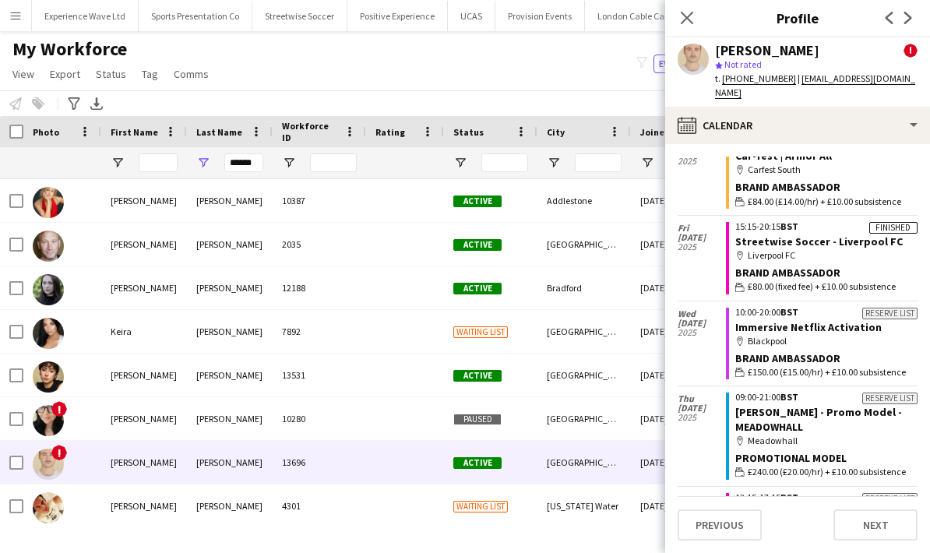
scroll to position [324, 0]
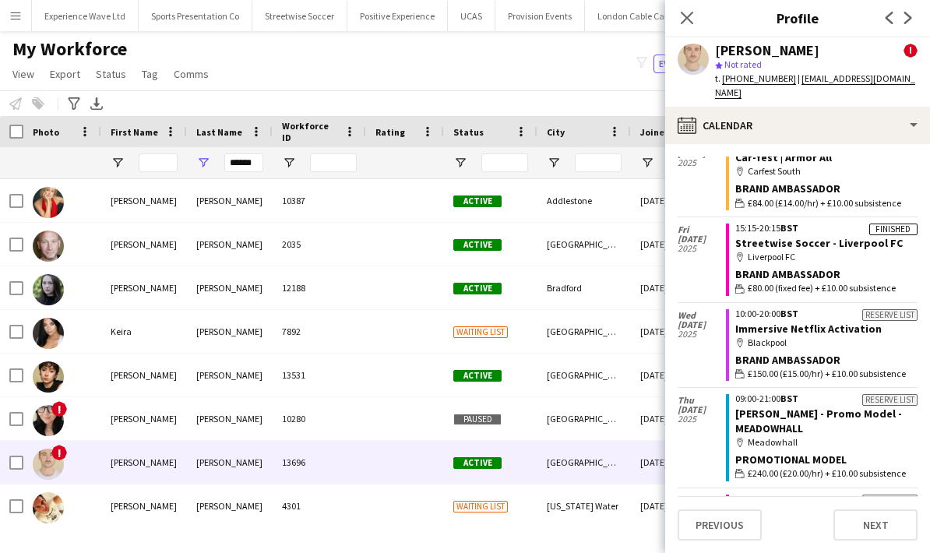
click at [889, 248] on app-crew-calendar-job-card "Finished 15:15-20:15 BST Streetwise Soccer - Liverpool FC map-marker Liverpool …" at bounding box center [822, 259] width 192 height 72
click at [794, 250] on div "map-marker Liverpool FC" at bounding box center [826, 257] width 182 height 14
click at [772, 247] on app-crew-calendar-job-card "Finished 15:15-20:15 BST Streetwise Soccer - Liverpool FC map-marker Liverpool …" at bounding box center [822, 259] width 192 height 72
click at [695, 244] on span "2025" at bounding box center [702, 248] width 48 height 9
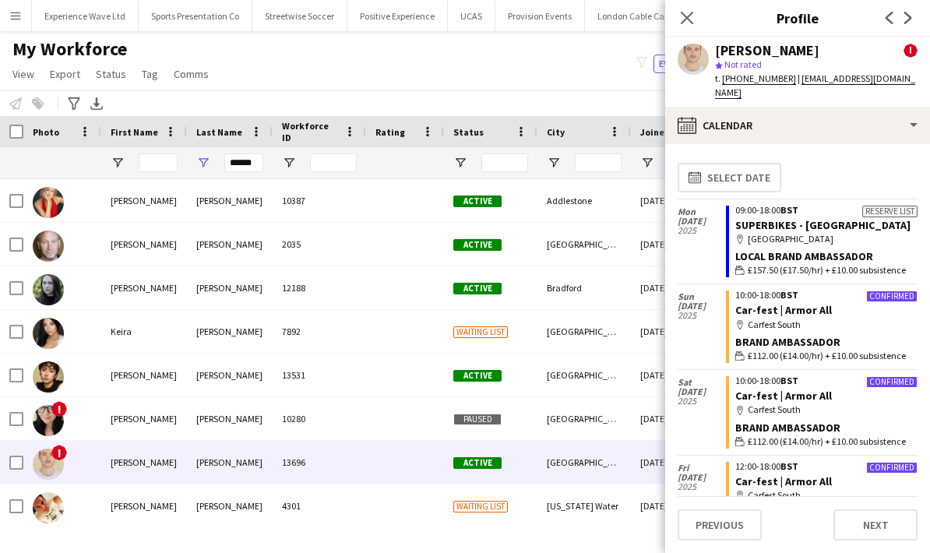
scroll to position [0, 0]
click at [688, 26] on app-icon "Close pop-in" at bounding box center [687, 18] width 23 height 23
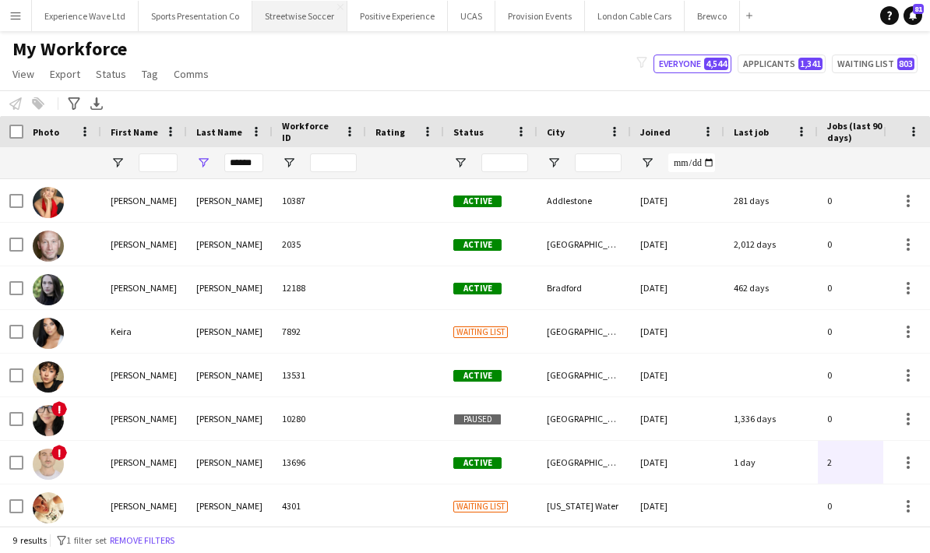
click at [313, 16] on button "Streetwise Soccer Close" at bounding box center [299, 16] width 95 height 30
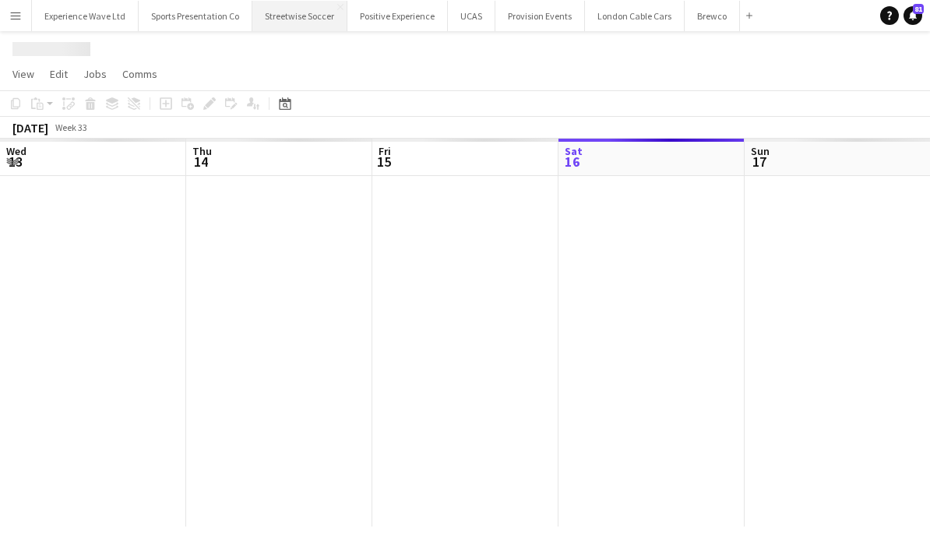
scroll to position [0, 372]
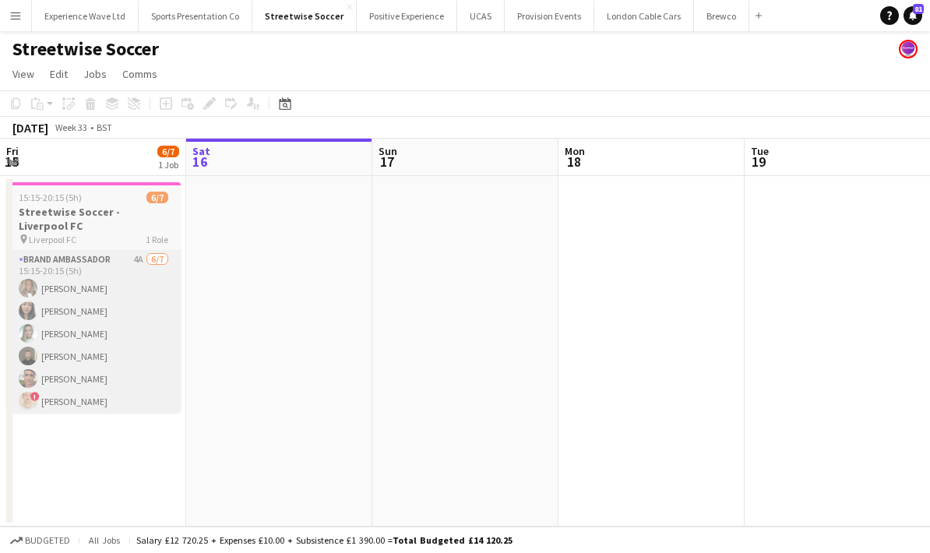
click at [127, 331] on app-card-role "Brand Ambassador 4A [DATE] 15:15-20:15 (5h) [PERSON_NAME] Man [PERSON_NAME] Hel…" at bounding box center [93, 345] width 174 height 188
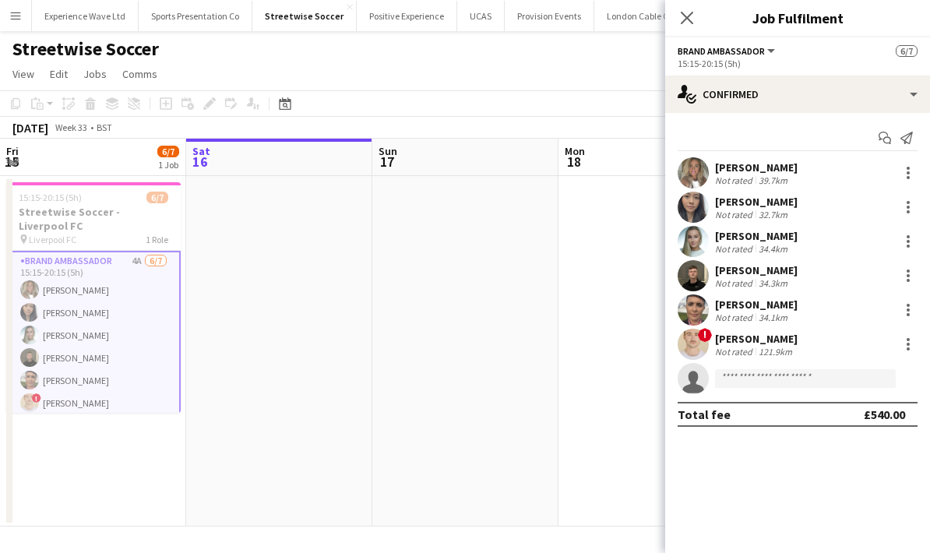
click at [731, 416] on div "Total fee £540.00" at bounding box center [798, 414] width 240 height 25
click at [688, 408] on div "Total fee" at bounding box center [704, 415] width 53 height 16
click at [731, 413] on div "Total fee £540.00" at bounding box center [798, 414] width 240 height 25
click at [783, 403] on div "Total fee £540.00" at bounding box center [798, 414] width 240 height 25
click at [830, 407] on div "Total fee £540.00" at bounding box center [798, 414] width 240 height 25
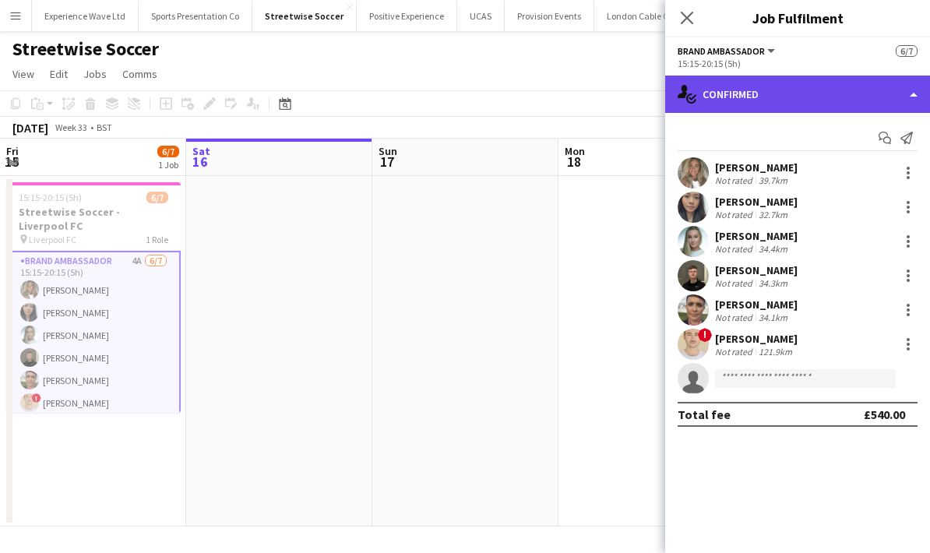
click at [832, 111] on div "single-neutral-actions-check-2 Confirmed" at bounding box center [797, 94] width 265 height 37
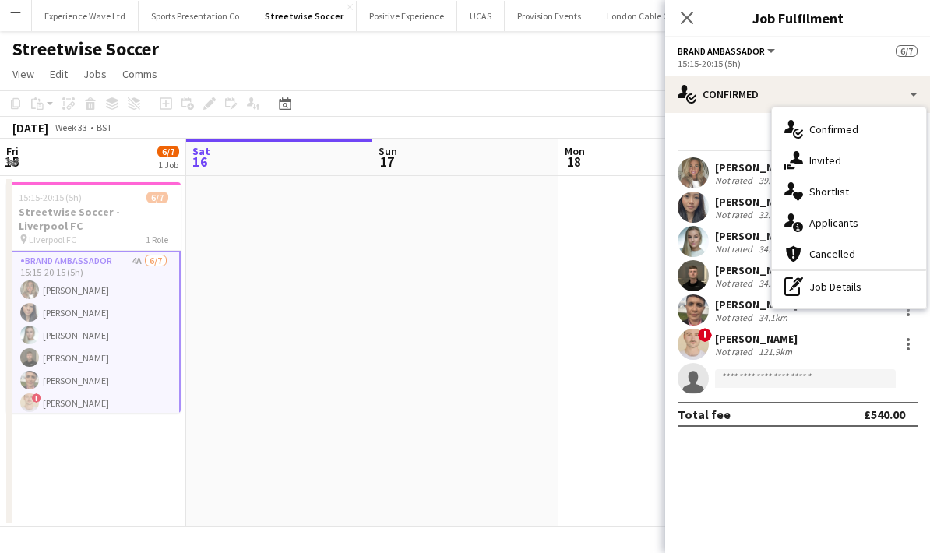
click at [884, 418] on div "£540.00" at bounding box center [884, 415] width 41 height 16
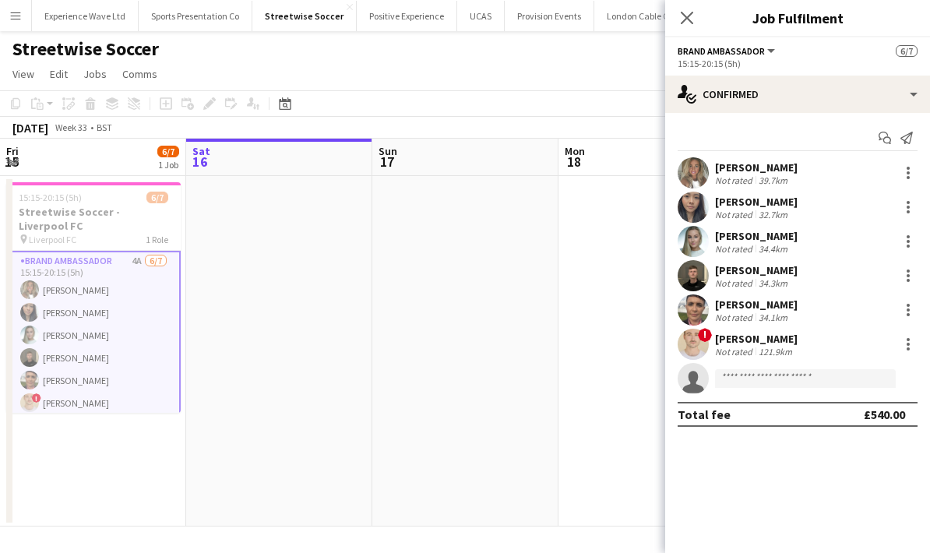
click at [906, 409] on div "Total fee £540.00" at bounding box center [798, 414] width 240 height 25
click at [910, 407] on div "Total fee £540.00" at bounding box center [798, 414] width 240 height 25
click at [922, 414] on app-confirmed-crew "Ana Rigby Not rated 39.7km Man Ying Cheng Not rated 32.7km Helly Lumsden Not ra…" at bounding box center [797, 291] width 265 height 269
click at [902, 412] on div "£540.00" at bounding box center [884, 415] width 41 height 16
click at [912, 406] on div "Total fee £540.00" at bounding box center [798, 414] width 240 height 25
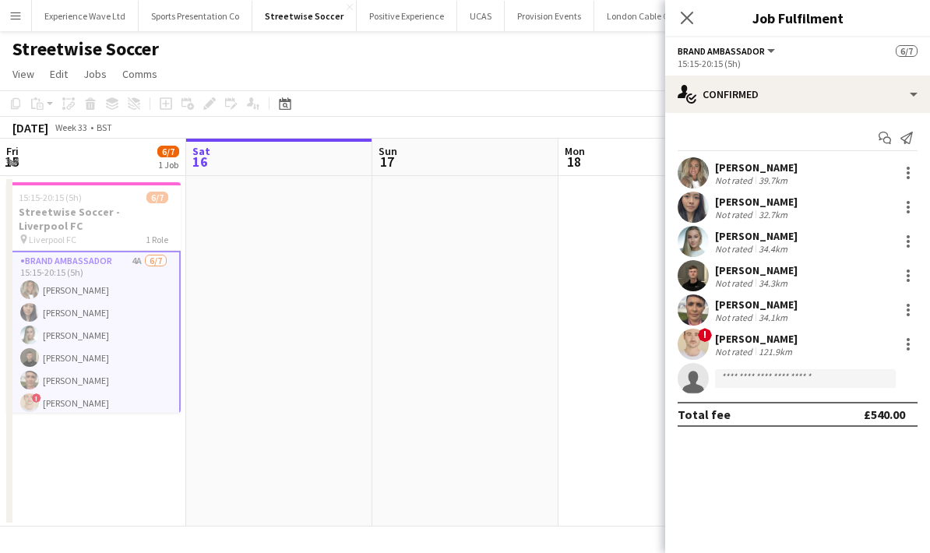
click at [896, 412] on div "£540.00" at bounding box center [884, 415] width 41 height 16
click at [914, 411] on div "Total fee £540.00" at bounding box center [798, 414] width 240 height 25
click at [911, 408] on div "Total fee £540.00" at bounding box center [798, 414] width 240 height 25
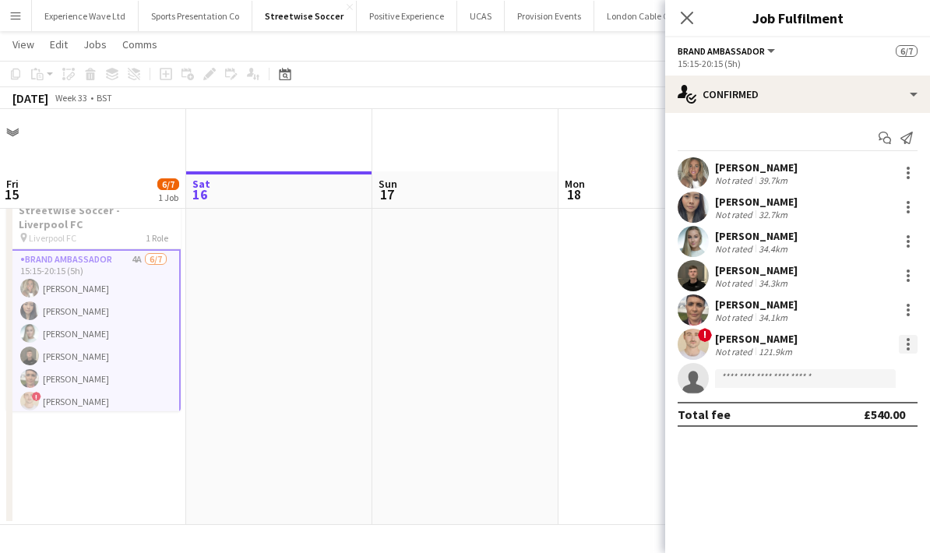
click at [910, 345] on div at bounding box center [908, 344] width 19 height 19
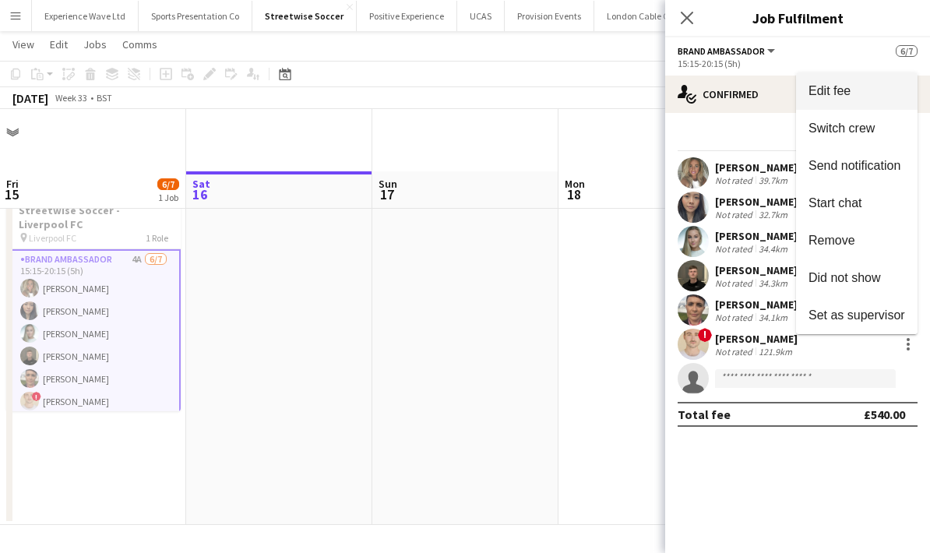
click at [858, 93] on span "Edit fee" at bounding box center [856, 91] width 97 height 14
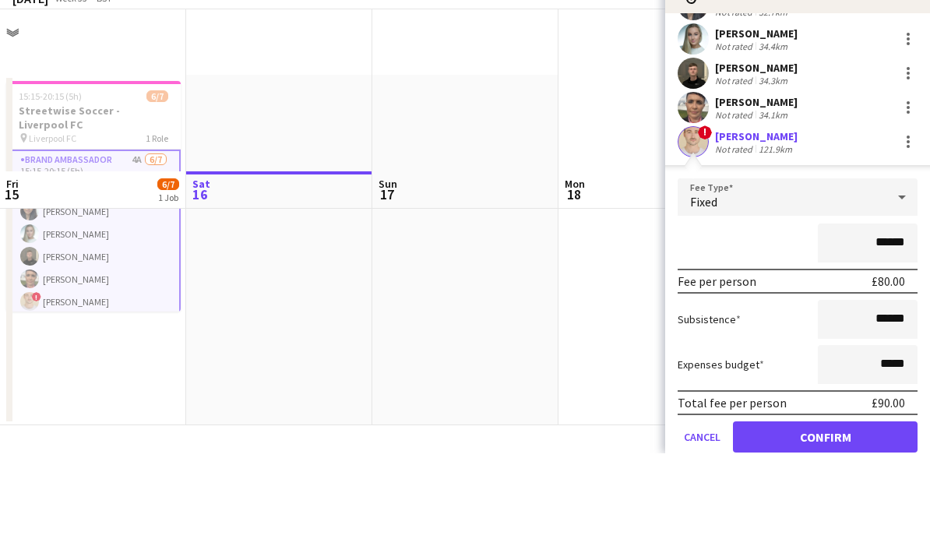
scroll to position [100, 0]
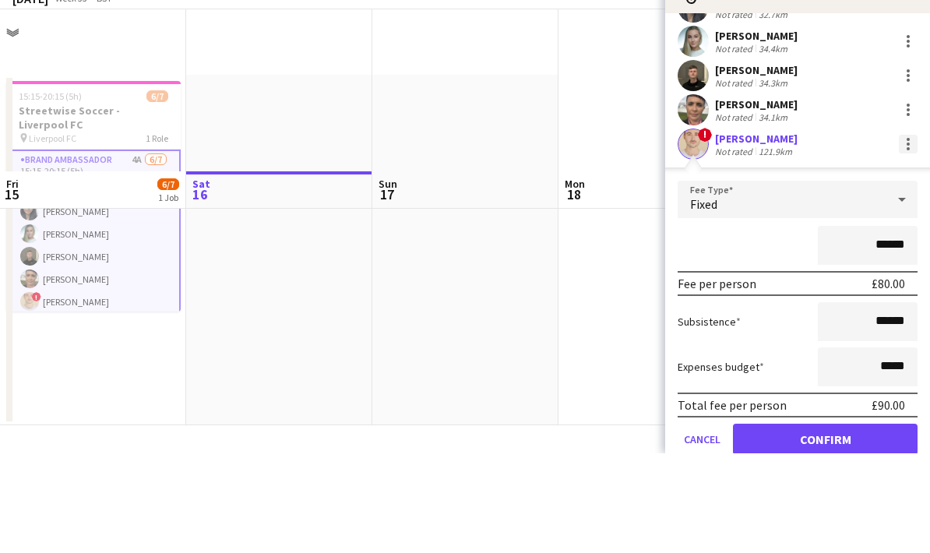
click at [910, 234] on div at bounding box center [908, 243] width 19 height 19
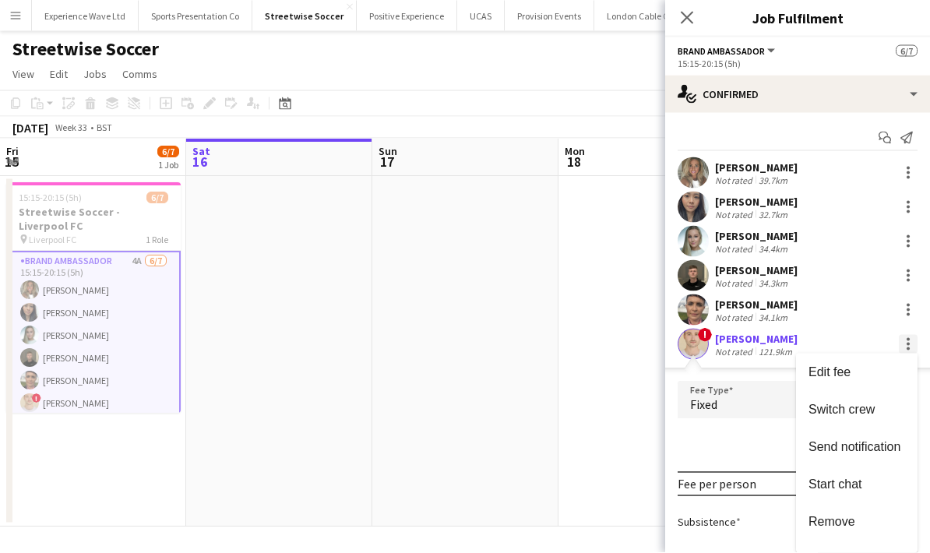
scroll to position [0, 0]
click at [688, 13] on div at bounding box center [465, 276] width 930 height 553
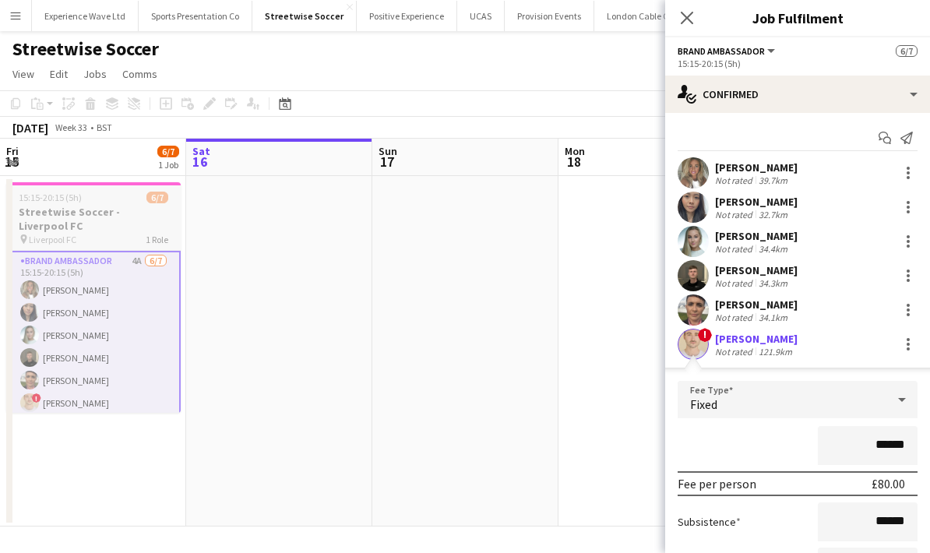
click at [115, 314] on app-card-role "Brand Ambassador 4A [DATE] 15:15-20:15 (5h) [PERSON_NAME] Man [PERSON_NAME] Hel…" at bounding box center [93, 347] width 174 height 192
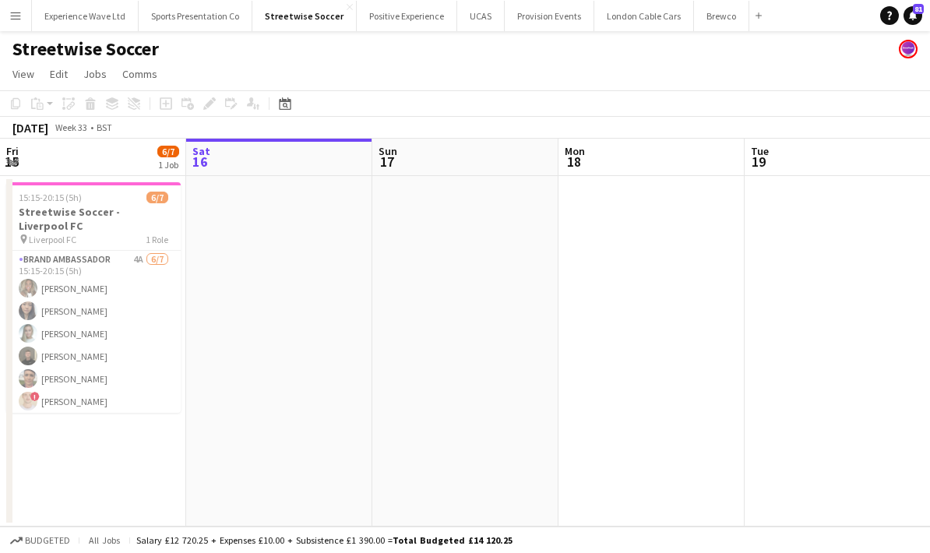
click at [94, 216] on h3 "Streetwise Soccer - Liverpool FC" at bounding box center [93, 219] width 174 height 28
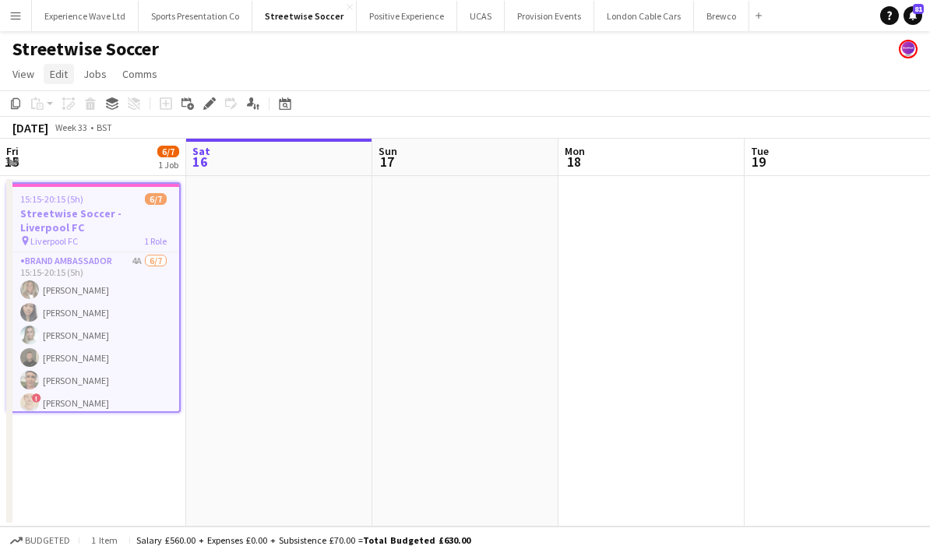
click at [60, 73] on span "Edit" at bounding box center [59, 74] width 18 height 14
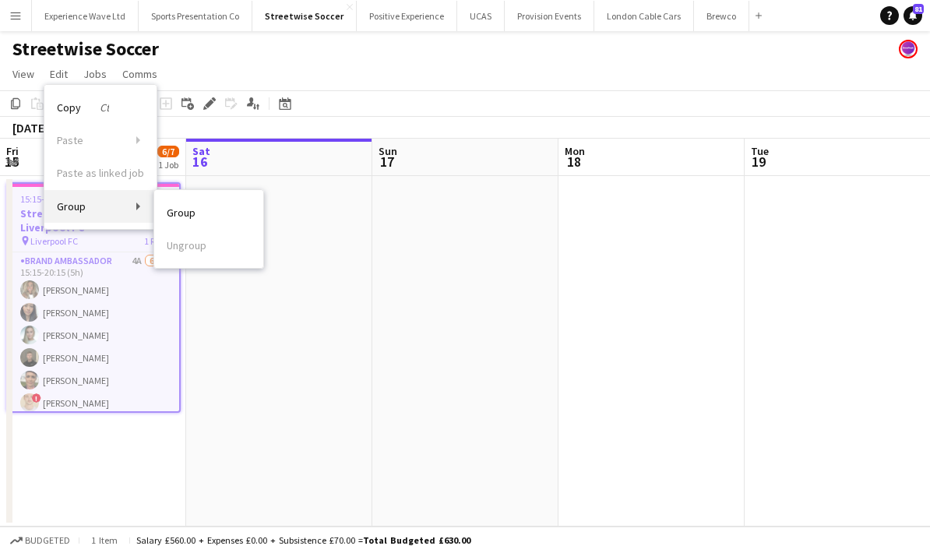
click at [136, 213] on link "Group" at bounding box center [100, 206] width 112 height 33
click at [135, 210] on link "Group" at bounding box center [100, 206] width 112 height 33
click at [213, 107] on icon "Edit" at bounding box center [209, 103] width 12 height 12
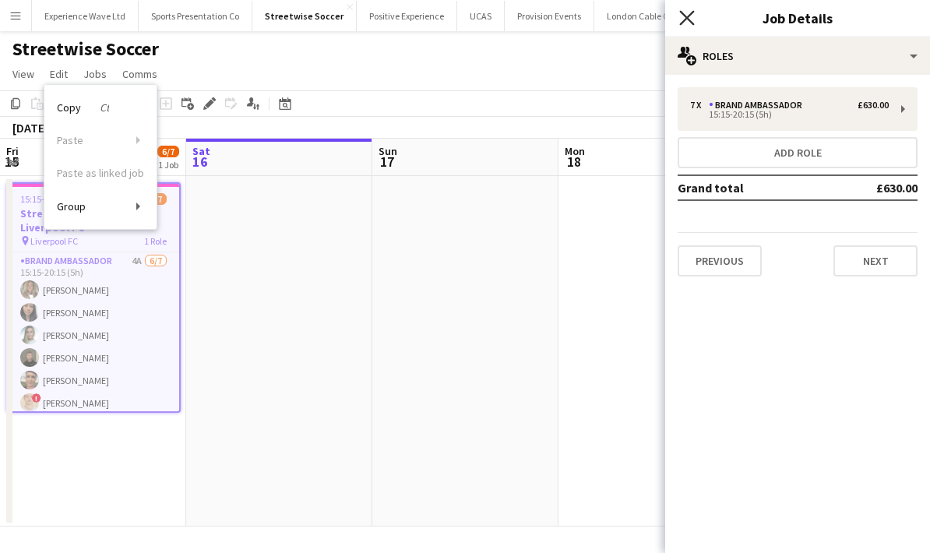
click at [690, 23] on icon "Close pop-in" at bounding box center [686, 17] width 15 height 15
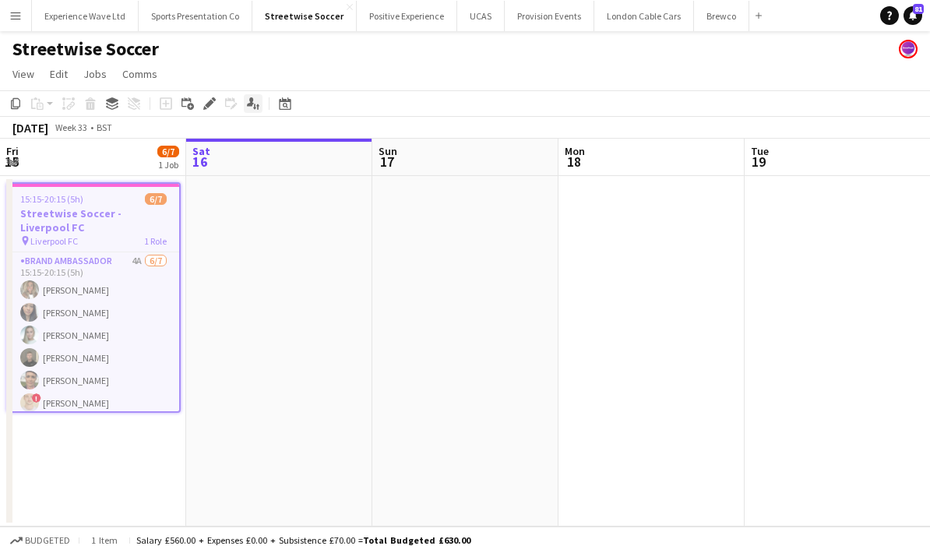
click at [258, 104] on icon "Applicants" at bounding box center [253, 103] width 12 height 12
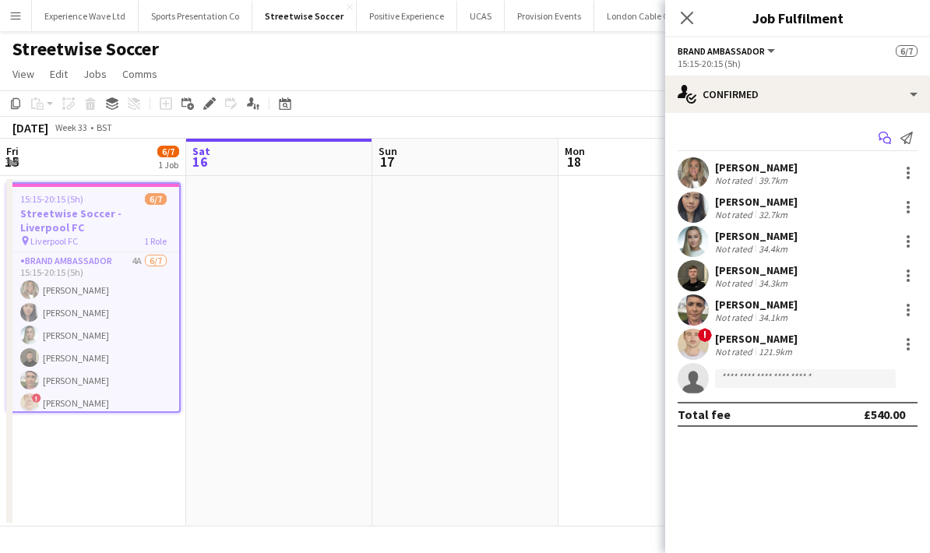
click at [881, 147] on app-icon "Start chat" at bounding box center [885, 138] width 22 height 22
click at [875, 143] on app-icon "Start chat" at bounding box center [885, 138] width 22 height 22
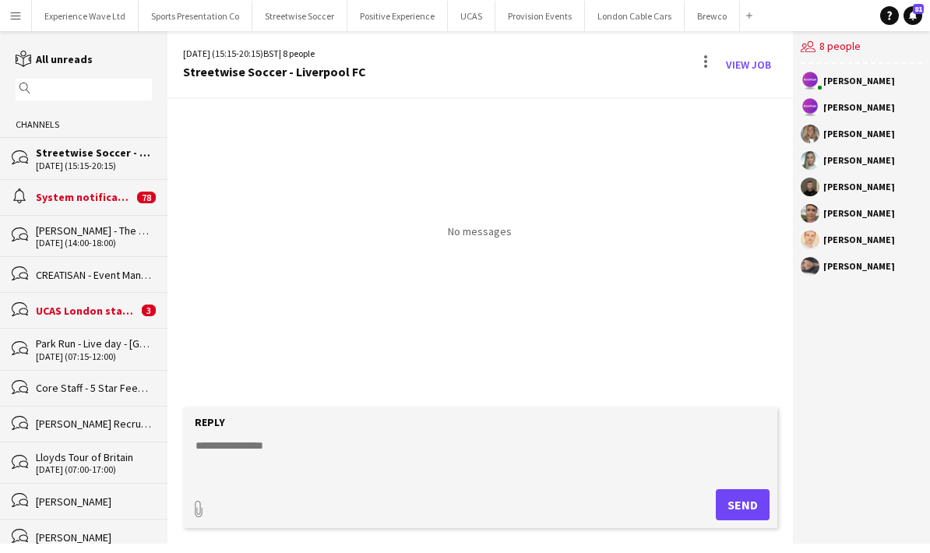
click at [892, 234] on div "[PERSON_NAME]" at bounding box center [861, 240] width 121 height 19
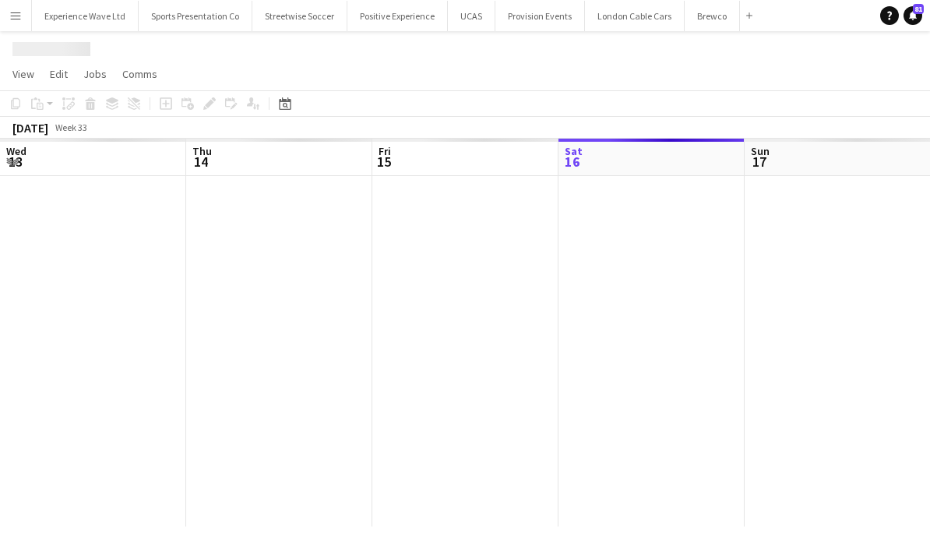
scroll to position [0, 372]
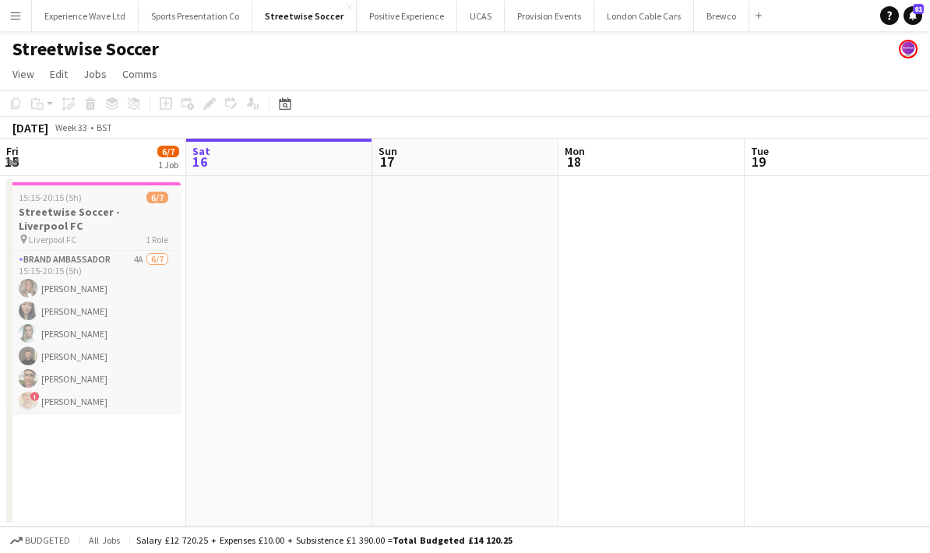
click at [121, 225] on h3 "Streetwise Soccer - Liverpool FC" at bounding box center [93, 219] width 174 height 28
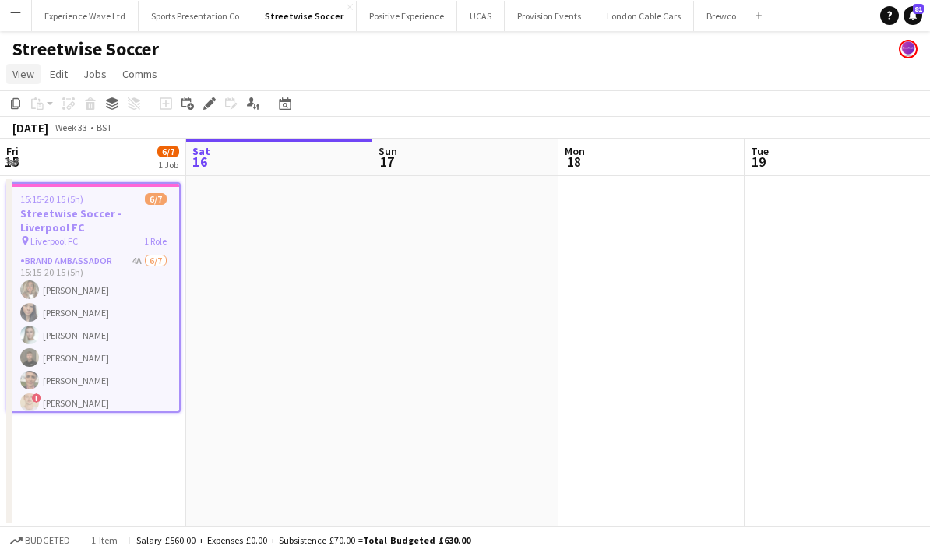
click at [28, 75] on span "View" at bounding box center [23, 74] width 22 height 14
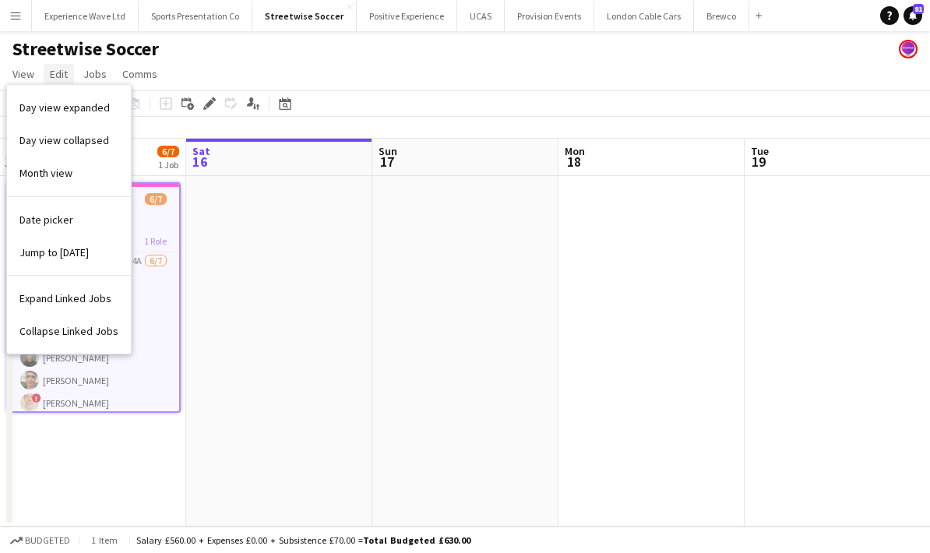
click at [61, 79] on span "Edit" at bounding box center [59, 74] width 18 height 14
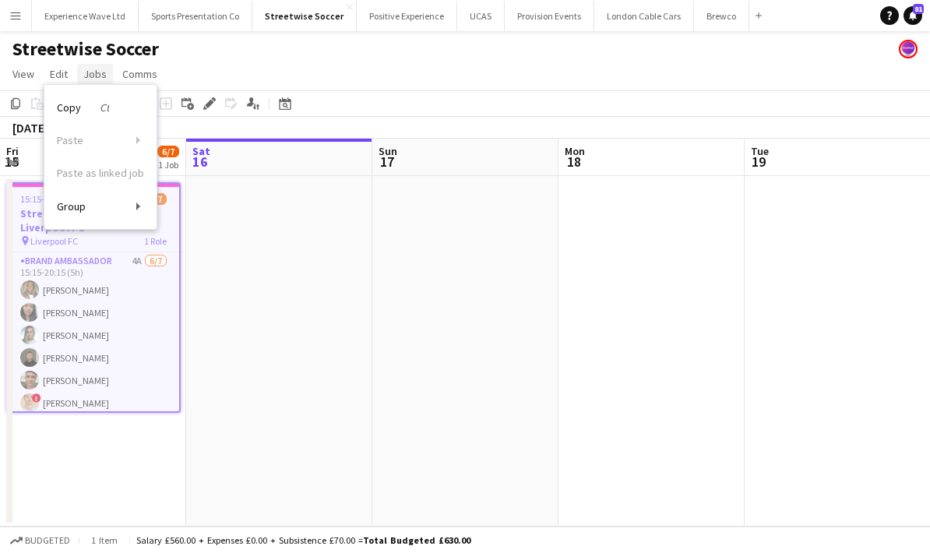
click at [101, 72] on span "Jobs" at bounding box center [94, 74] width 23 height 14
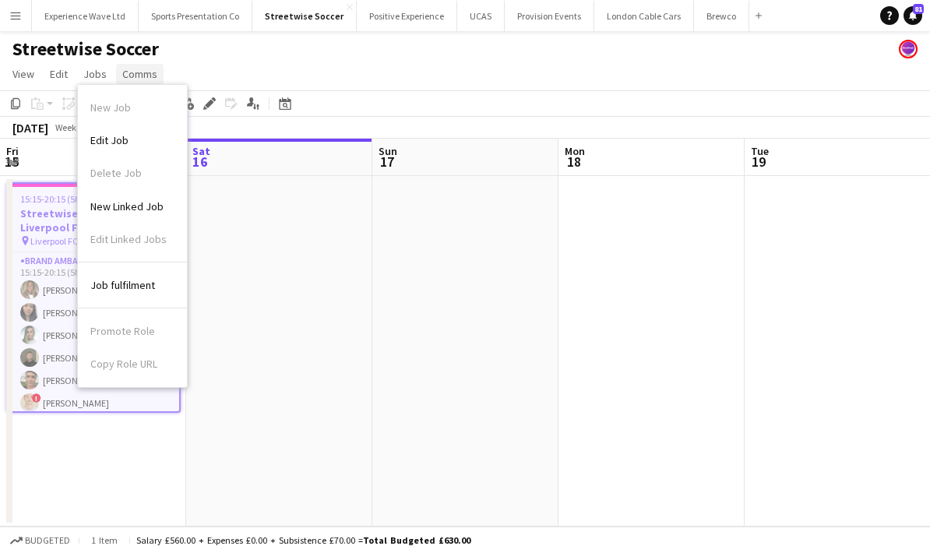
click at [136, 74] on span "Comms" at bounding box center [139, 74] width 35 height 14
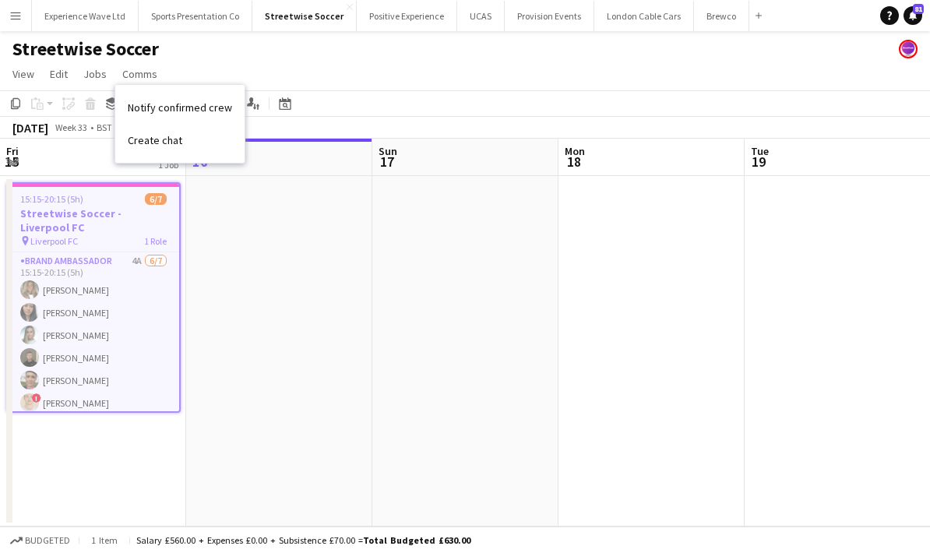
click at [252, 228] on app-date-cell at bounding box center [279, 351] width 186 height 350
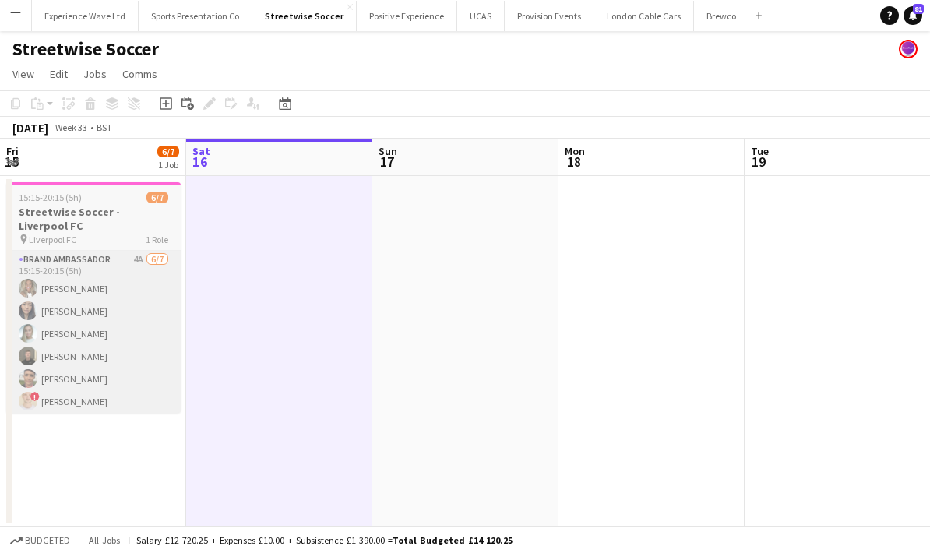
click at [99, 266] on app-card-role "Brand Ambassador 4A [DATE] 15:15-20:15 (5h) [PERSON_NAME] Man [PERSON_NAME] Hel…" at bounding box center [93, 345] width 174 height 188
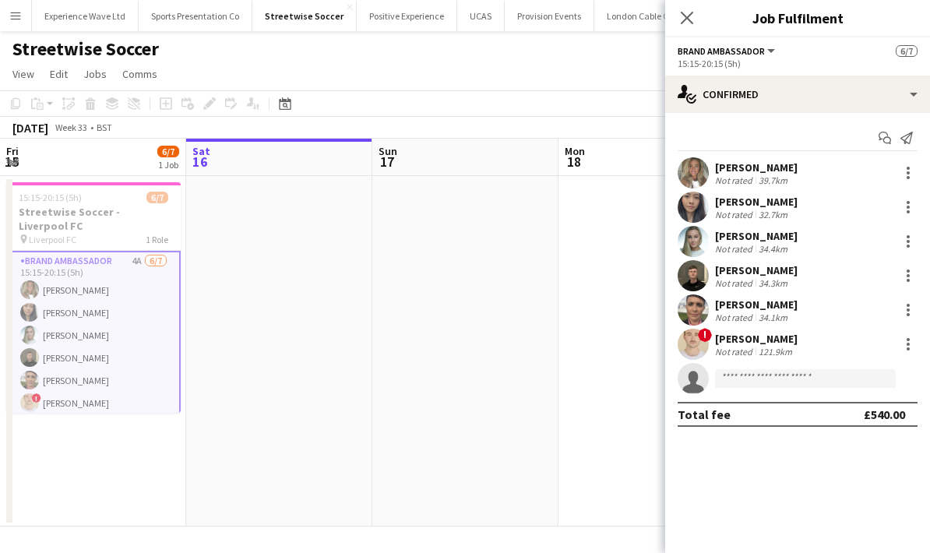
click at [69, 209] on h3 "Streetwise Soccer - Liverpool FC" at bounding box center [93, 219] width 174 height 28
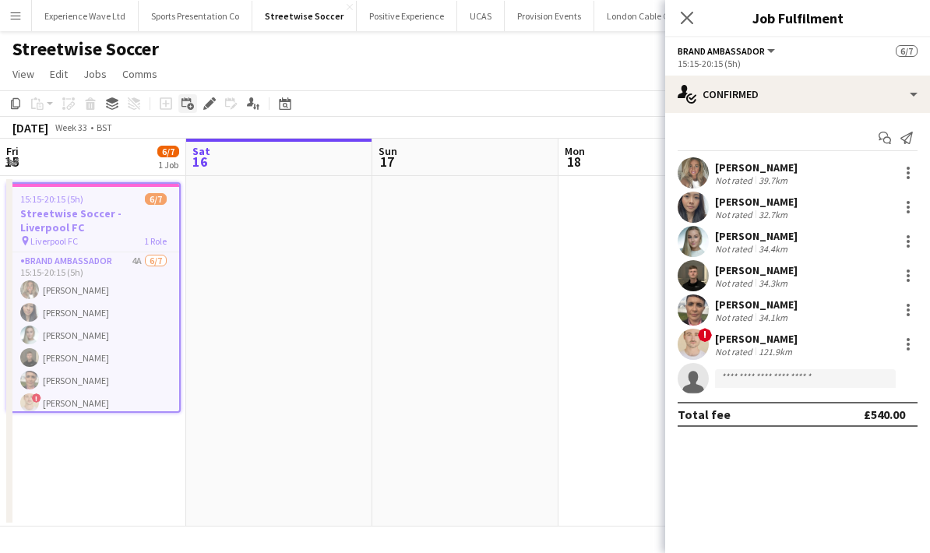
click at [185, 106] on icon at bounding box center [185, 101] width 9 height 9
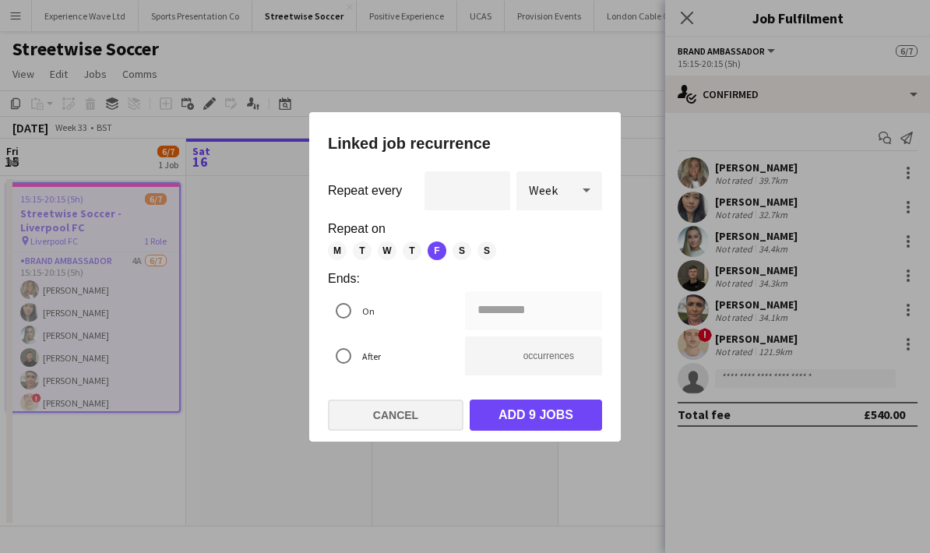
click at [389, 412] on button "Cancel" at bounding box center [396, 414] width 136 height 31
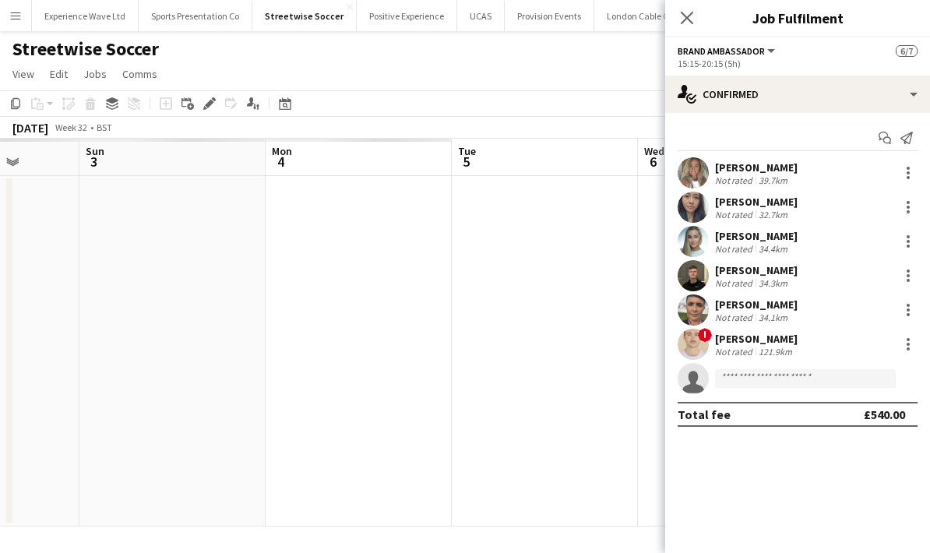
scroll to position [0, 466]
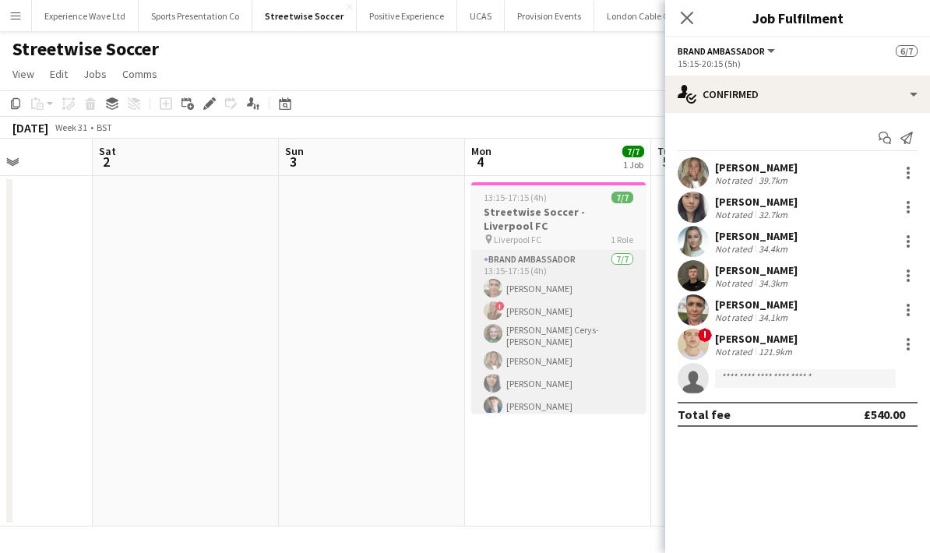
click at [613, 358] on app-card-role "Brand Ambassador 7/7 13:15-17:15 (4h) Emma Eckton ! Jane Graley Megan Cerys- Ho…" at bounding box center [558, 347] width 174 height 193
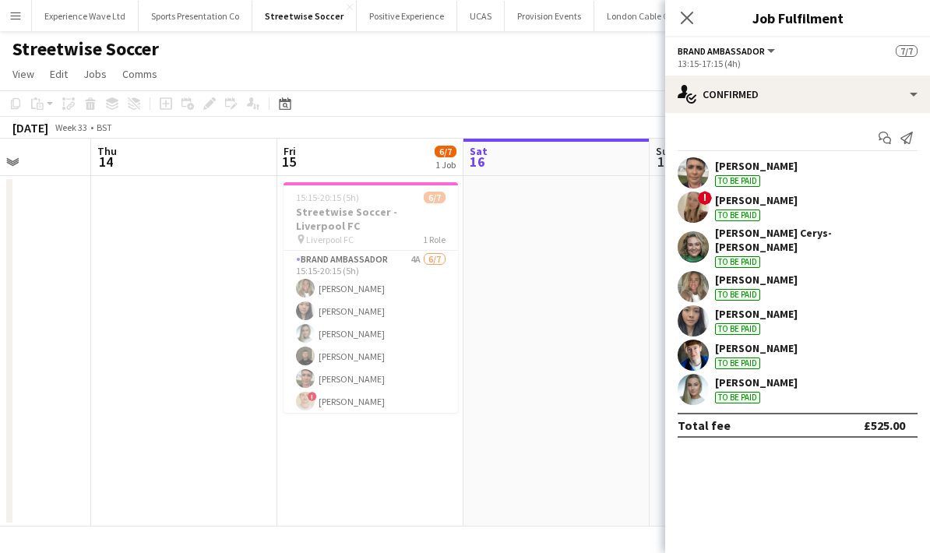
scroll to position [0, 471]
click at [438, 473] on app-date-cell "15:15-20:15 (5h) 6/7 Streetwise Soccer - Liverpool FC pin Liverpool FC 1 Role B…" at bounding box center [366, 351] width 186 height 350
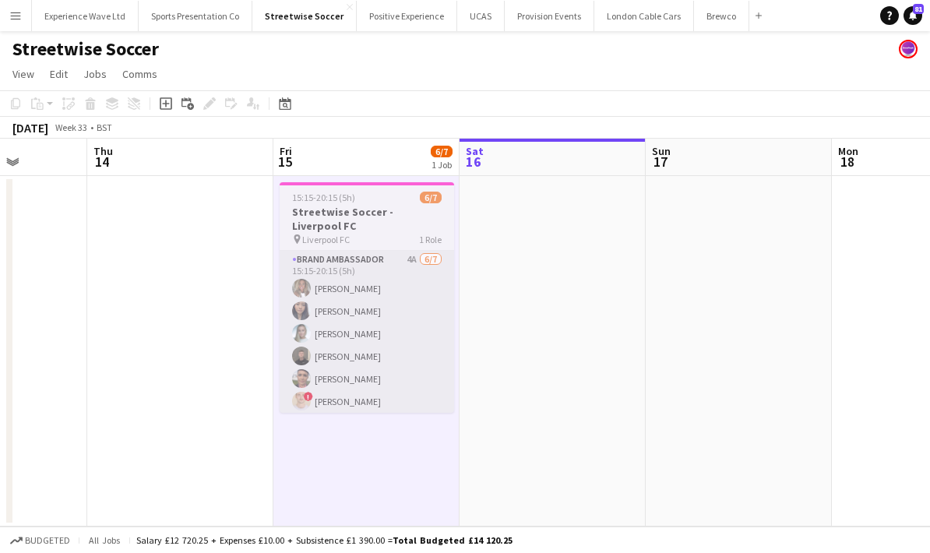
click at [439, 343] on app-card-role "Brand Ambassador 4A [DATE] 15:15-20:15 (5h) [PERSON_NAME] Man [PERSON_NAME] Hel…" at bounding box center [367, 345] width 174 height 188
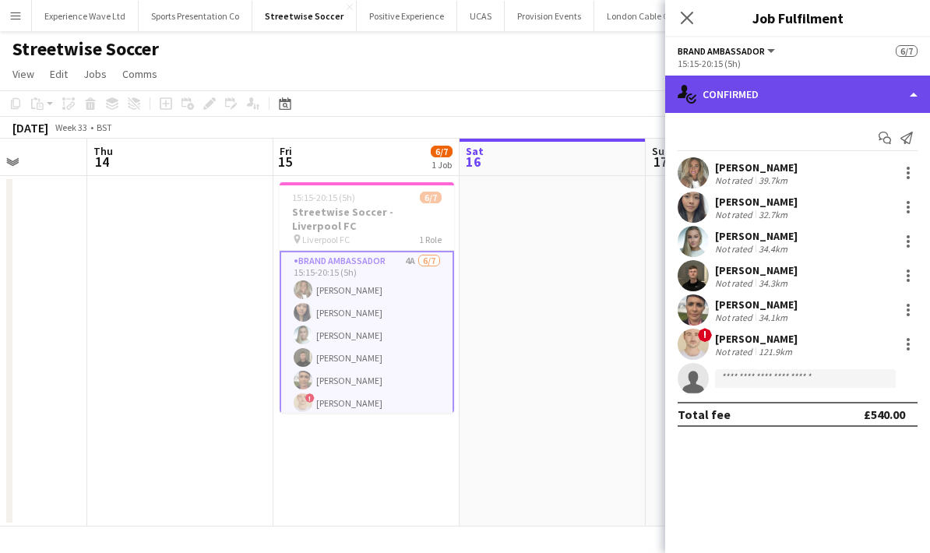
click at [912, 90] on div "single-neutral-actions-check-2 Confirmed" at bounding box center [797, 94] width 265 height 37
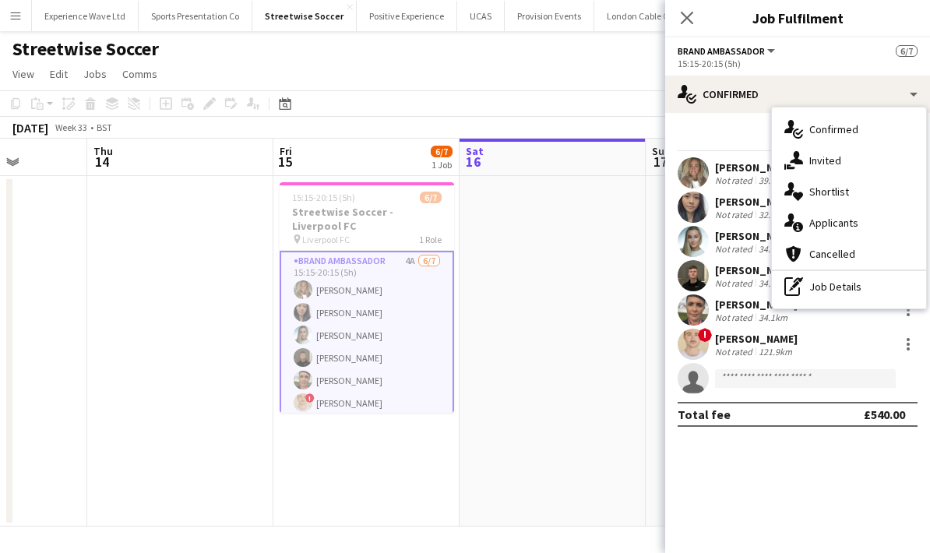
click at [766, 347] on div "121.9km" at bounding box center [775, 352] width 40 height 12
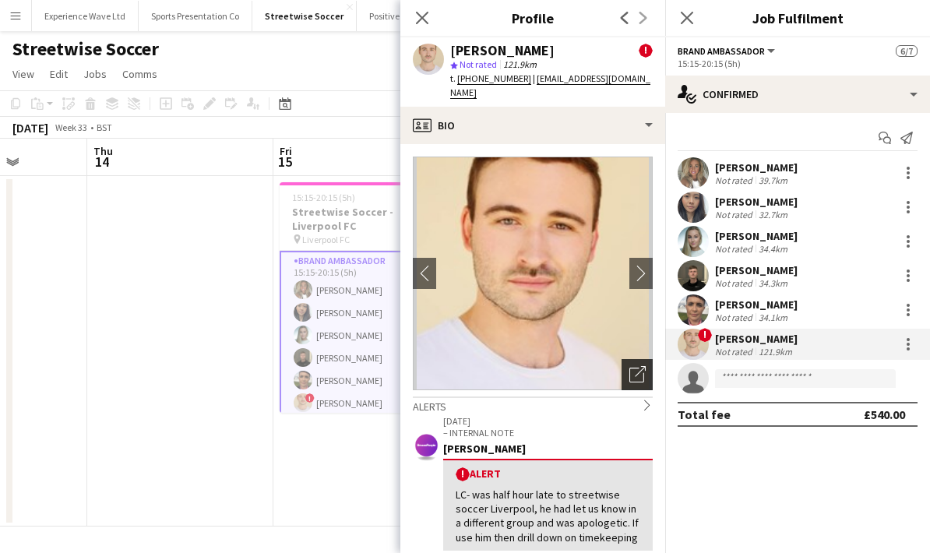
click at [642, 368] on icon at bounding box center [636, 375] width 15 height 15
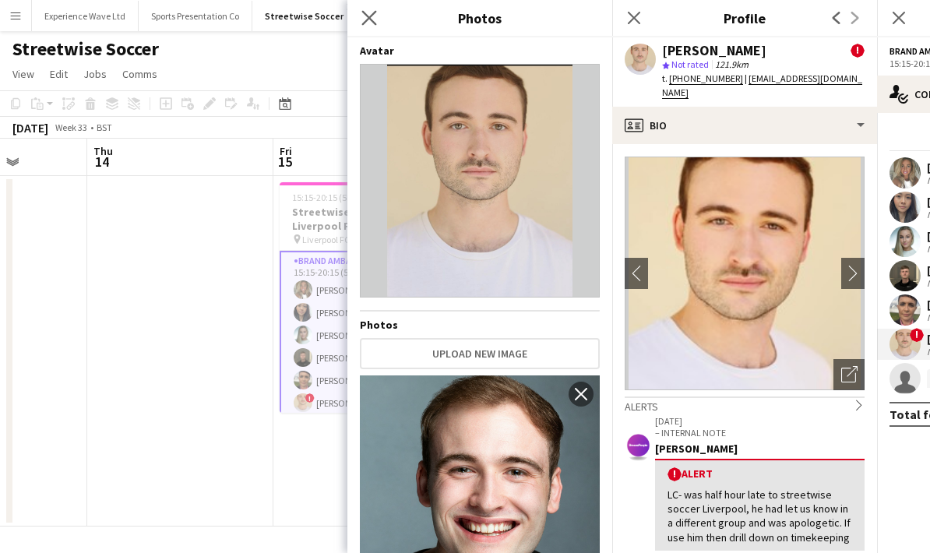
click at [377, 11] on app-icon "Close pop-in" at bounding box center [369, 18] width 23 height 23
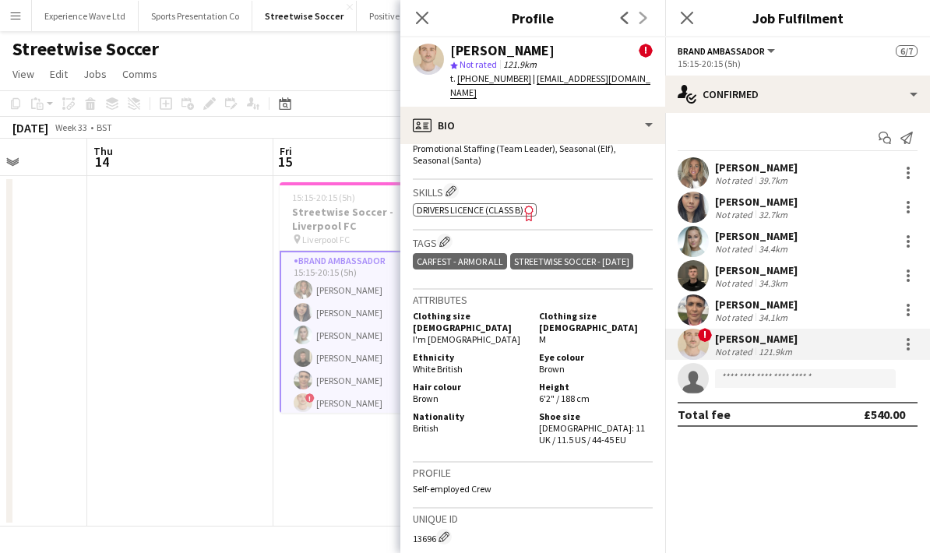
scroll to position [878, 0]
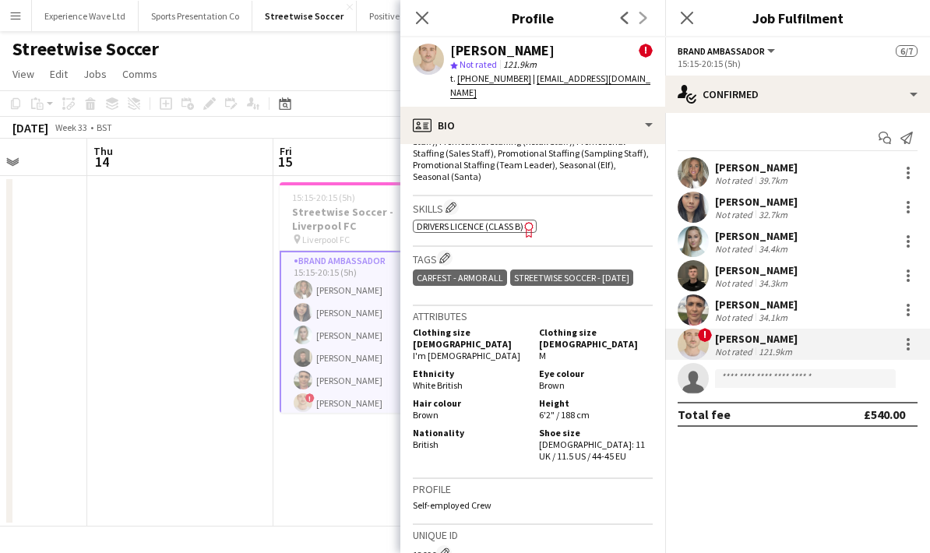
click at [510, 270] on div "Streetwise Soccer - [DATE]" at bounding box center [571, 277] width 123 height 16
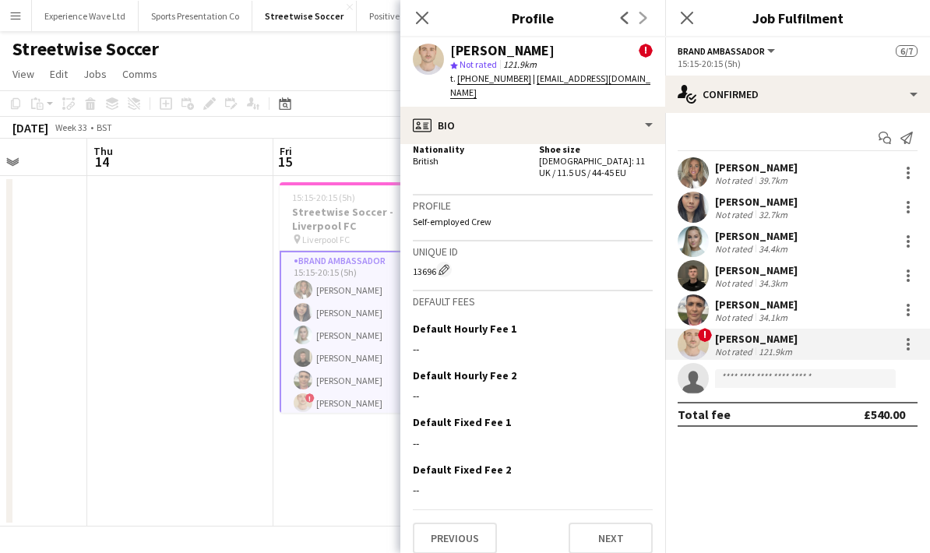
scroll to position [1160, 0]
click at [600, 529] on button "Next" at bounding box center [610, 539] width 84 height 31
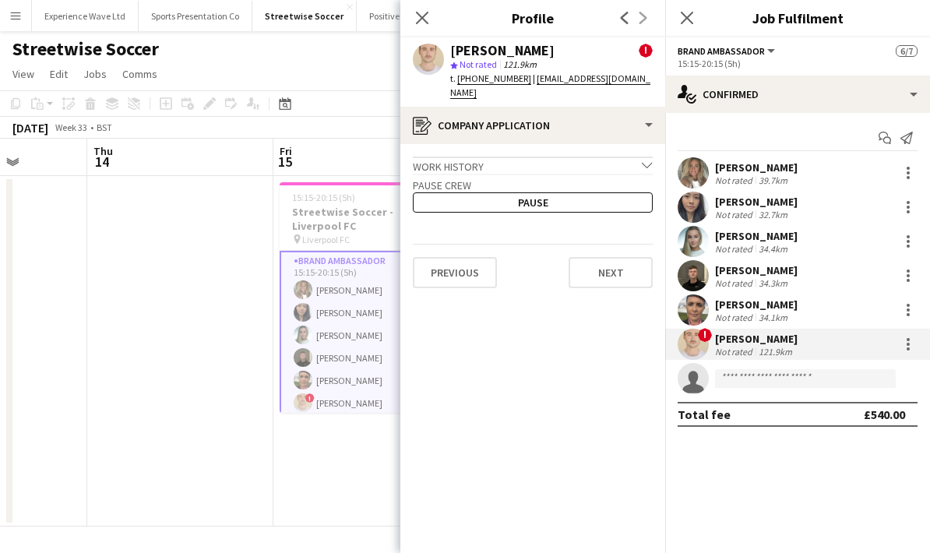
click at [652, 160] on icon "chevron-down" at bounding box center [647, 165] width 11 height 11
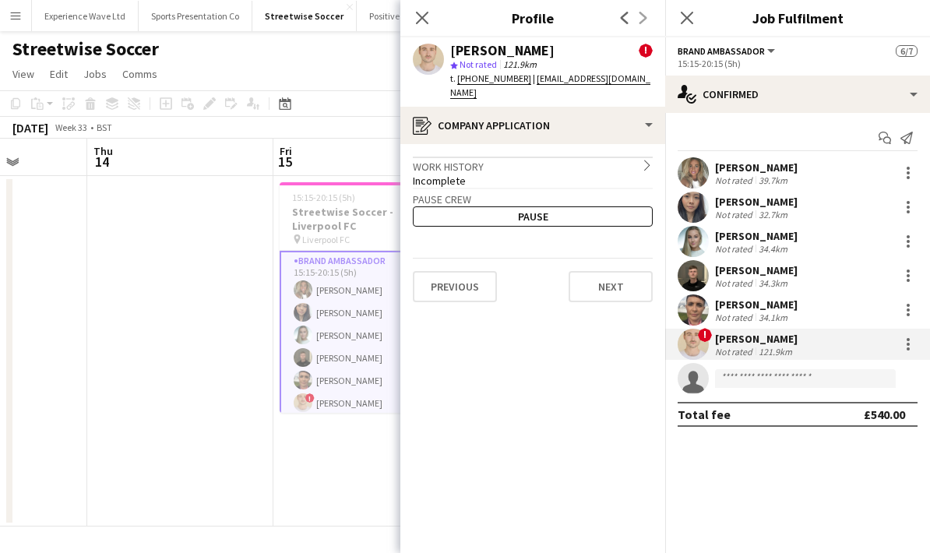
click at [644, 160] on icon "chevron-right" at bounding box center [647, 165] width 11 height 11
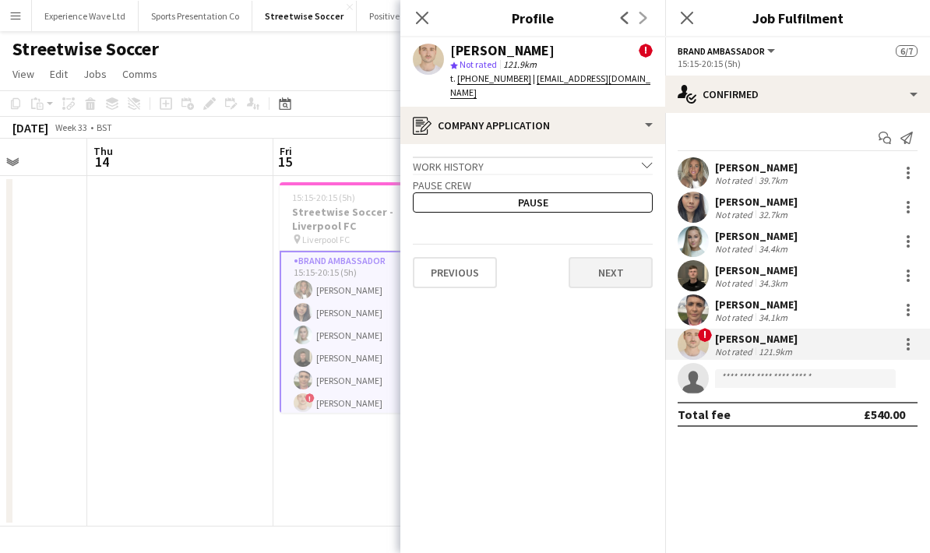
click at [614, 258] on button "Next" at bounding box center [610, 272] width 84 height 31
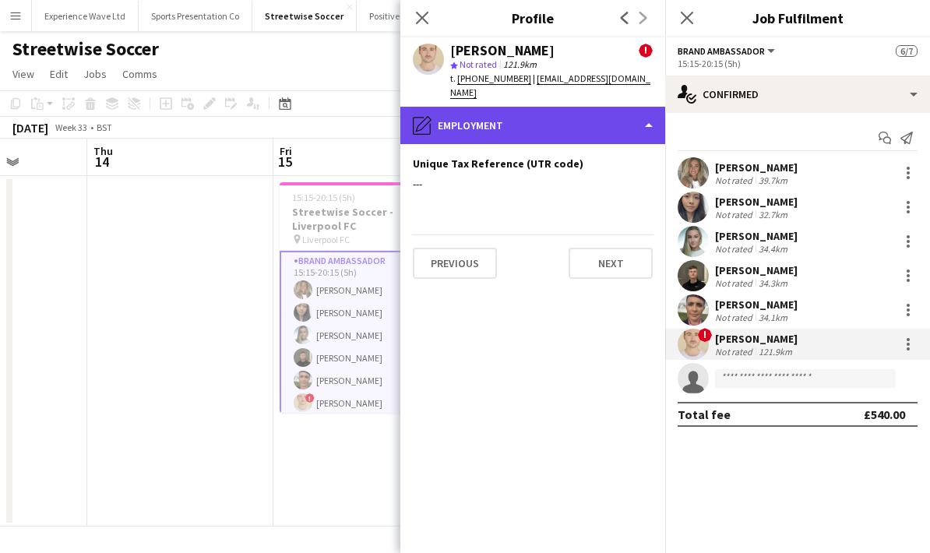
click at [643, 112] on div "pencil4 Employment" at bounding box center [532, 125] width 265 height 37
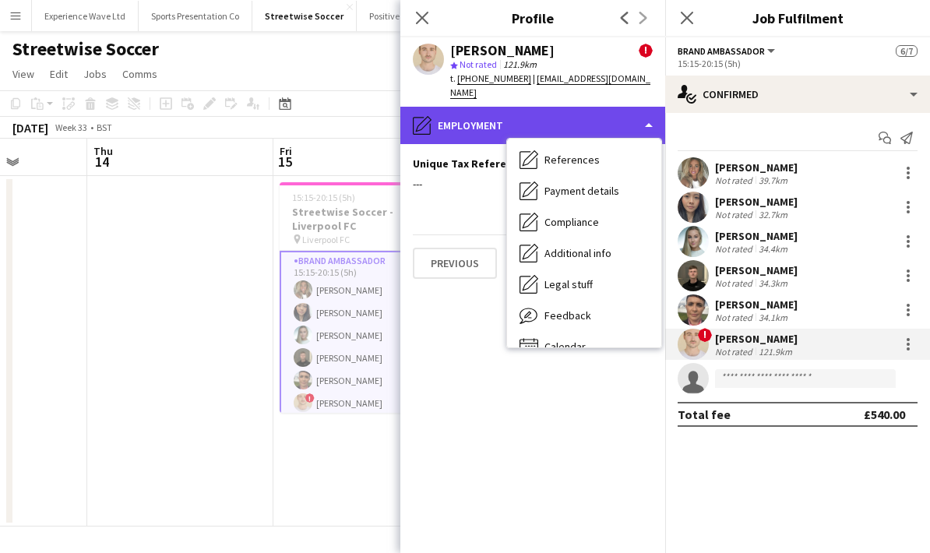
scroll to position [167, 0]
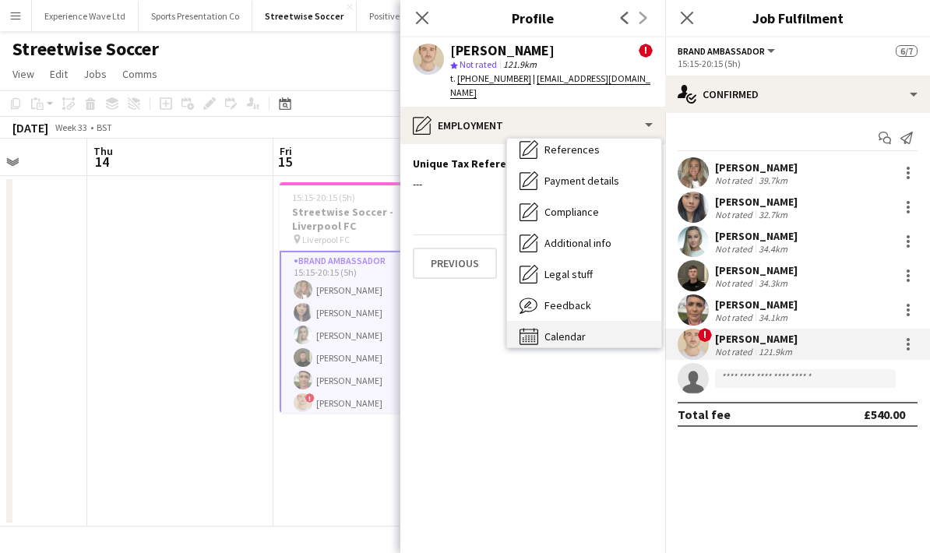
click at [590, 322] on div "Calendar Calendar" at bounding box center [584, 336] width 154 height 31
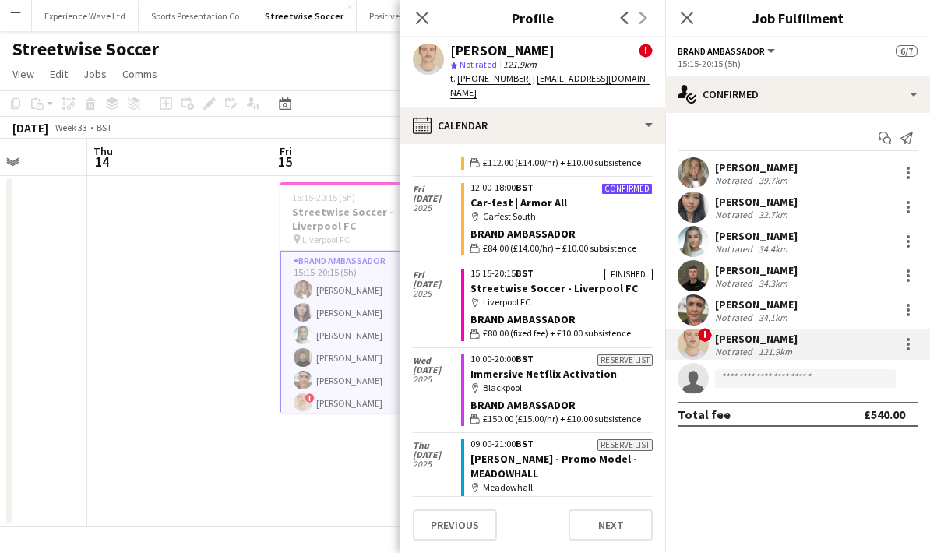
scroll to position [280, 0]
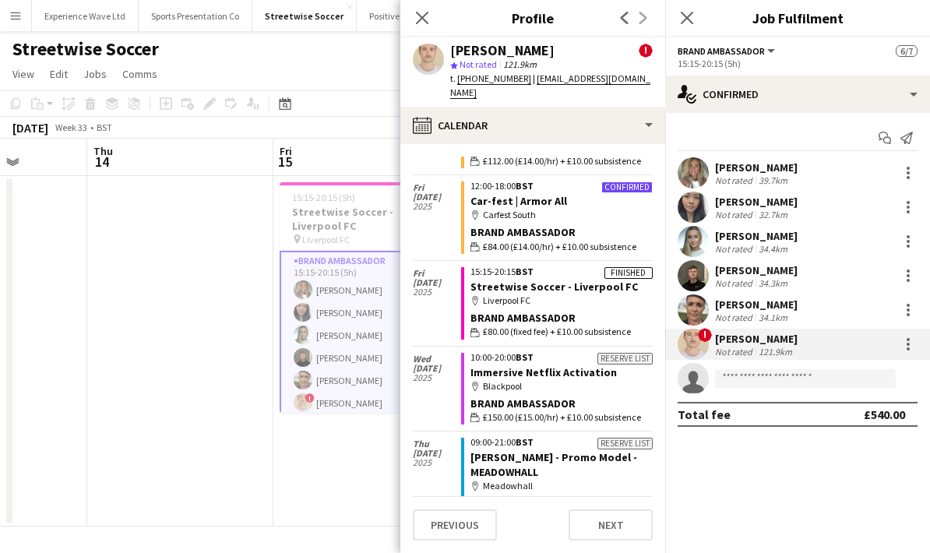
click at [443, 287] on div "Fri 15 Aug 2025" at bounding box center [437, 303] width 48 height 85
click at [468, 275] on app-crew-calendar-job-card "Finished 15:15-20:15 BST Streetwise Soccer - Liverpool FC map-marker Liverpool …" at bounding box center [557, 303] width 192 height 72
click at [558, 280] on link "Streetwise Soccer - Liverpool FC" at bounding box center [553, 287] width 167 height 14
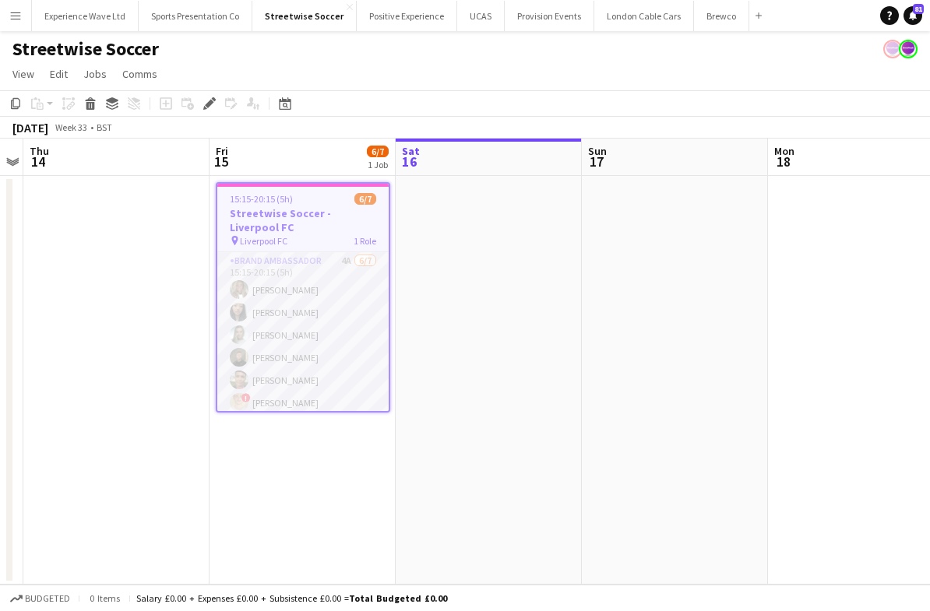
click at [336, 327] on app-card-role "Brand Ambassador 4A [DATE] 15:15-20:15 (5h) [PERSON_NAME] Man [PERSON_NAME] Hel…" at bounding box center [302, 346] width 171 height 188
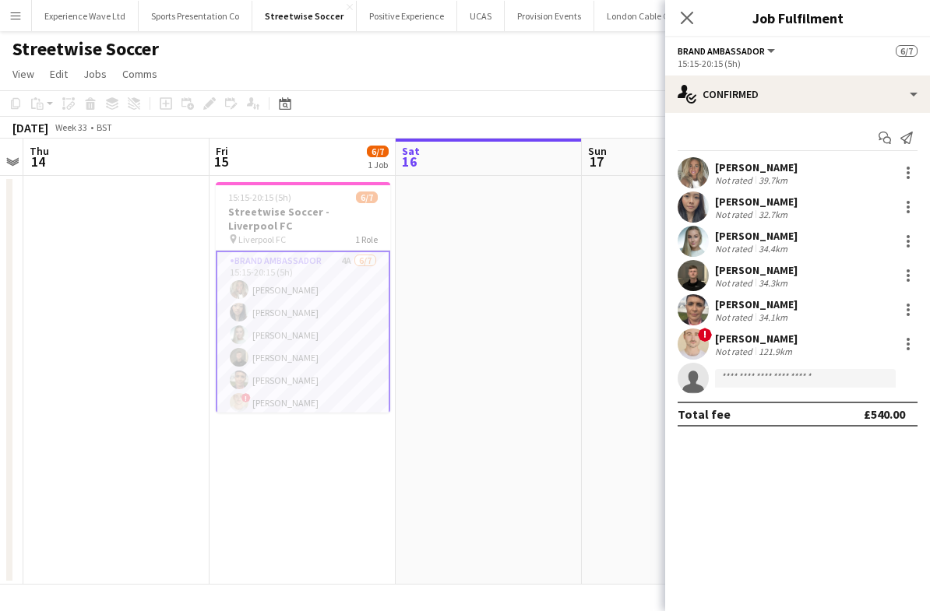
click at [811, 347] on div "! [PERSON_NAME] Not rated 121.9km" at bounding box center [797, 344] width 265 height 31
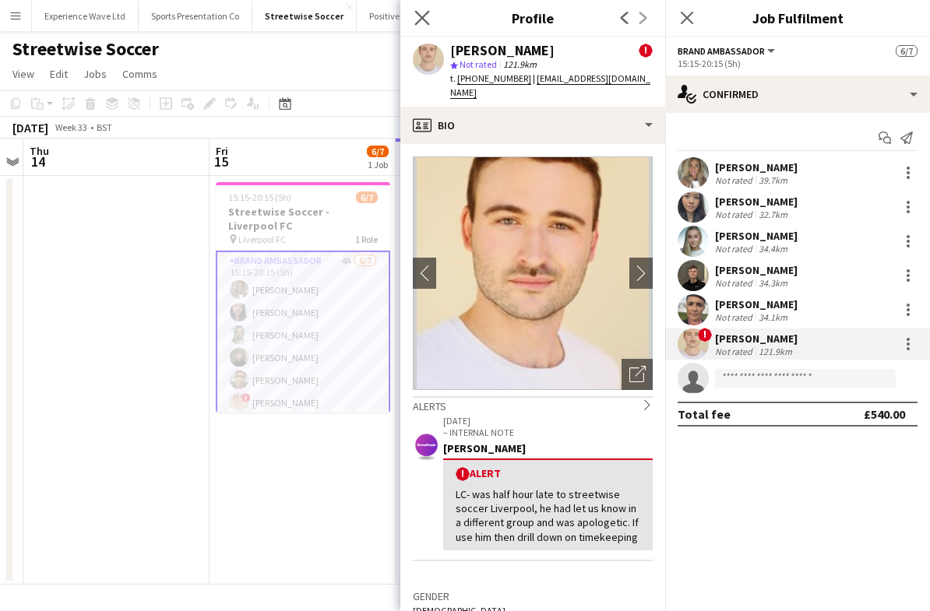
click at [429, 17] on icon "Close pop-in" at bounding box center [421, 17] width 15 height 15
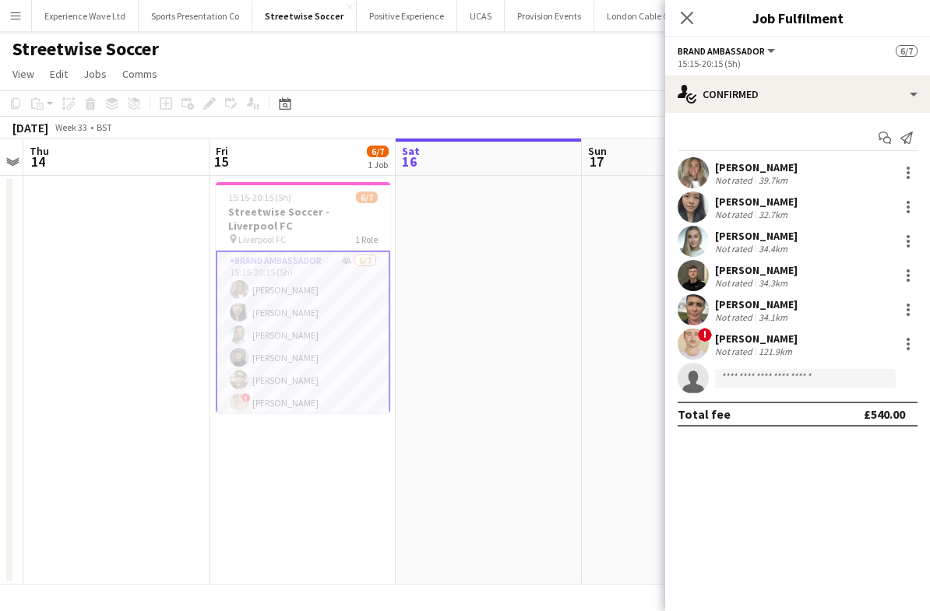
click at [328, 459] on app-date-cell "15:15-20:15 (5h) 6/7 Streetwise Soccer - Liverpool FC pin Liverpool FC 1 Role B…" at bounding box center [302, 380] width 186 height 409
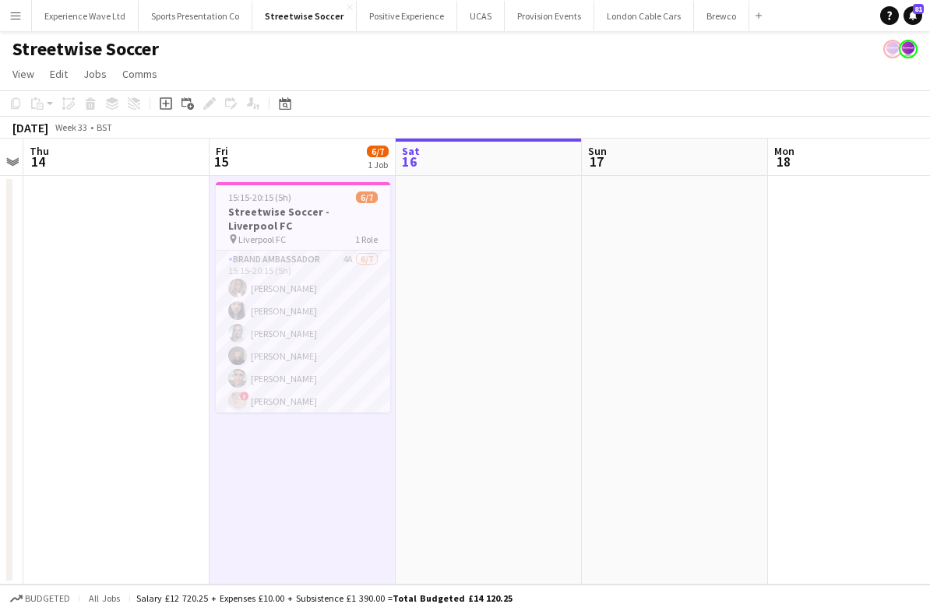
click at [900, 51] on app-user-avatar at bounding box center [908, 49] width 19 height 19
